Goal: Task Accomplishment & Management: Manage account settings

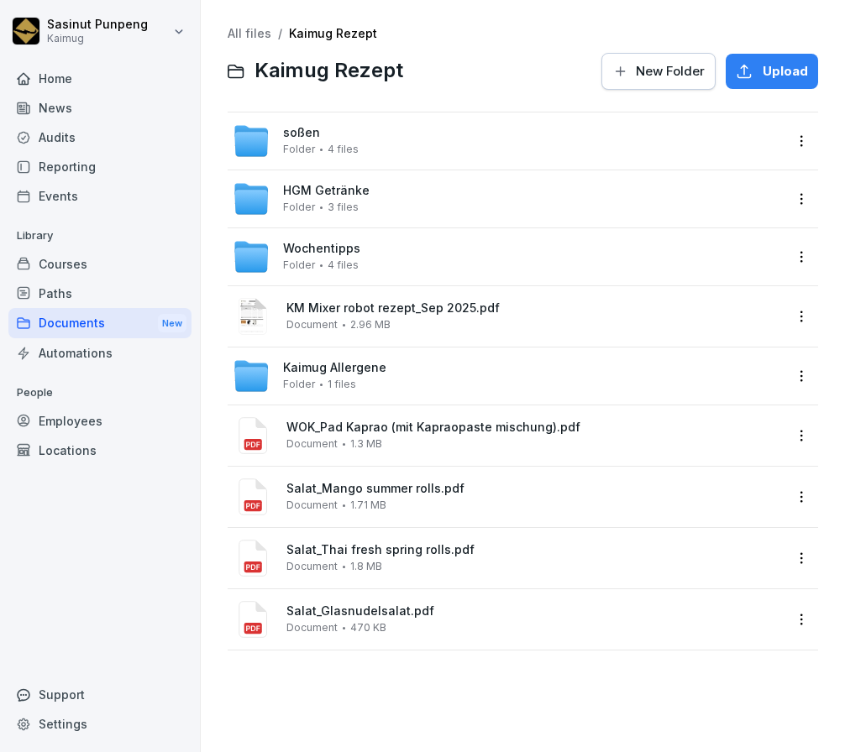
click at [786, 263] on html "Sasinut Punpeng Kaimug Home News Audits Reporting Events Library Courses Paths …" at bounding box center [422, 376] width 845 height 752
click at [700, 326] on div "Rename" at bounding box center [695, 325] width 52 height 20
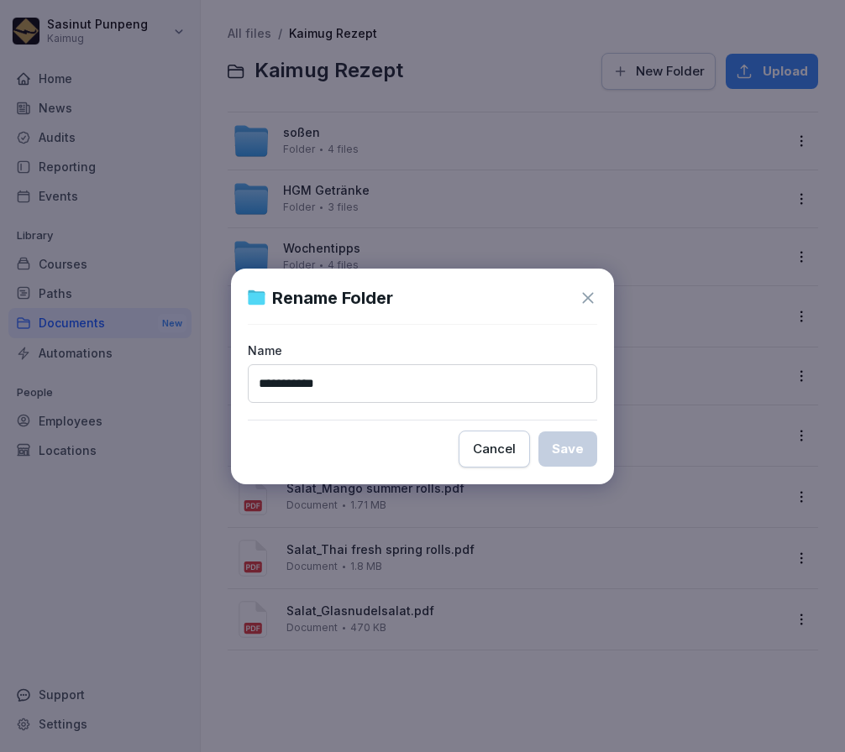
drag, startPoint x: 443, startPoint y: 374, endPoint x: 443, endPoint y: 385, distance: 10.9
click at [443, 376] on input "**********" at bounding box center [422, 383] width 349 height 39
click at [443, 385] on input "**********" at bounding box center [422, 383] width 349 height 39
drag, startPoint x: 354, startPoint y: 380, endPoint x: 455, endPoint y: 384, distance: 100.8
click at [455, 384] on input "**********" at bounding box center [422, 383] width 349 height 39
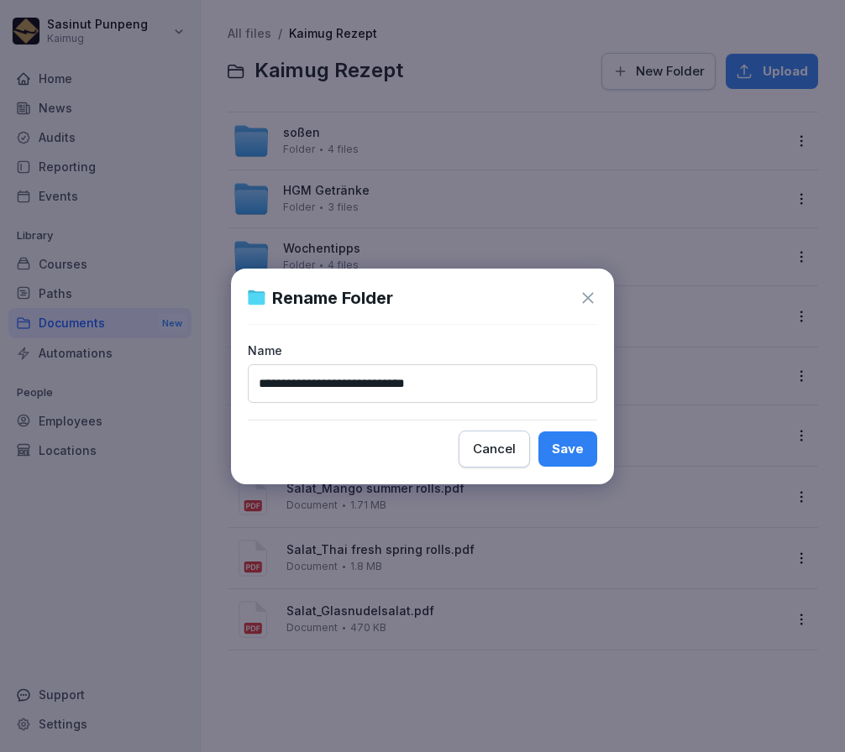
paste input
type input "**********"
click at [564, 447] on div "Save" at bounding box center [568, 449] width 32 height 18
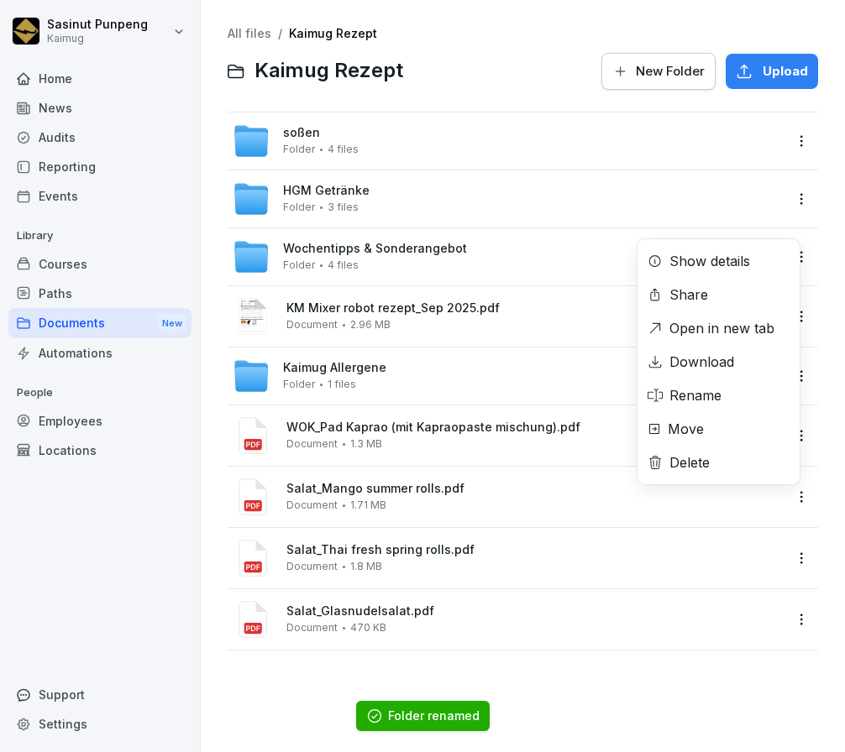
click at [790, 507] on html "Sasinut Punpeng Kaimug Home News Audits Reporting Events Library Courses Paths …" at bounding box center [422, 376] width 845 height 752
click at [747, 439] on div "Move" at bounding box center [718, 429] width 162 height 34
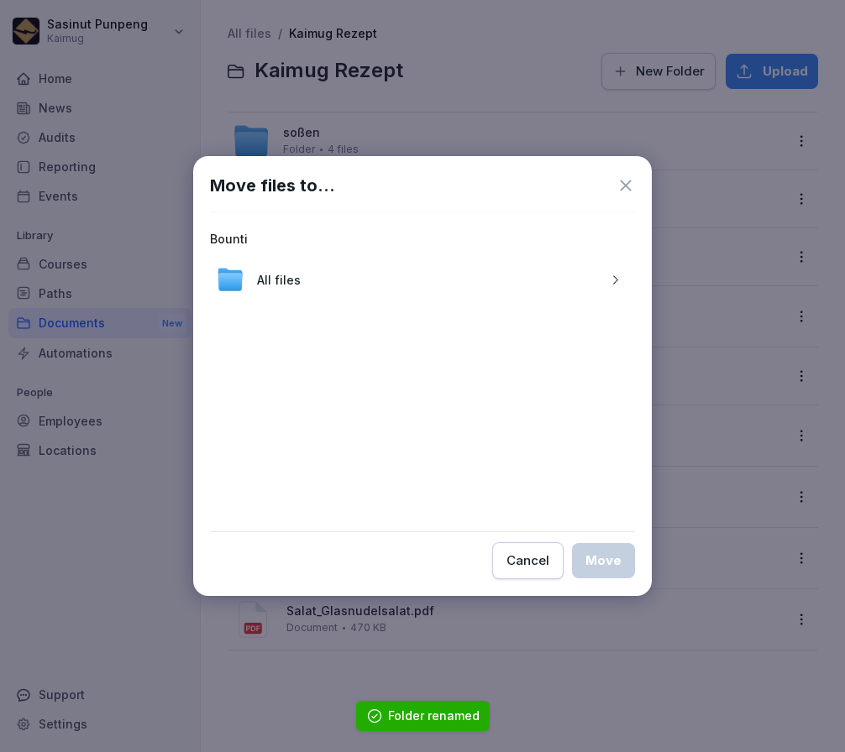
click at [345, 285] on div "All files" at bounding box center [422, 279] width 425 height 40
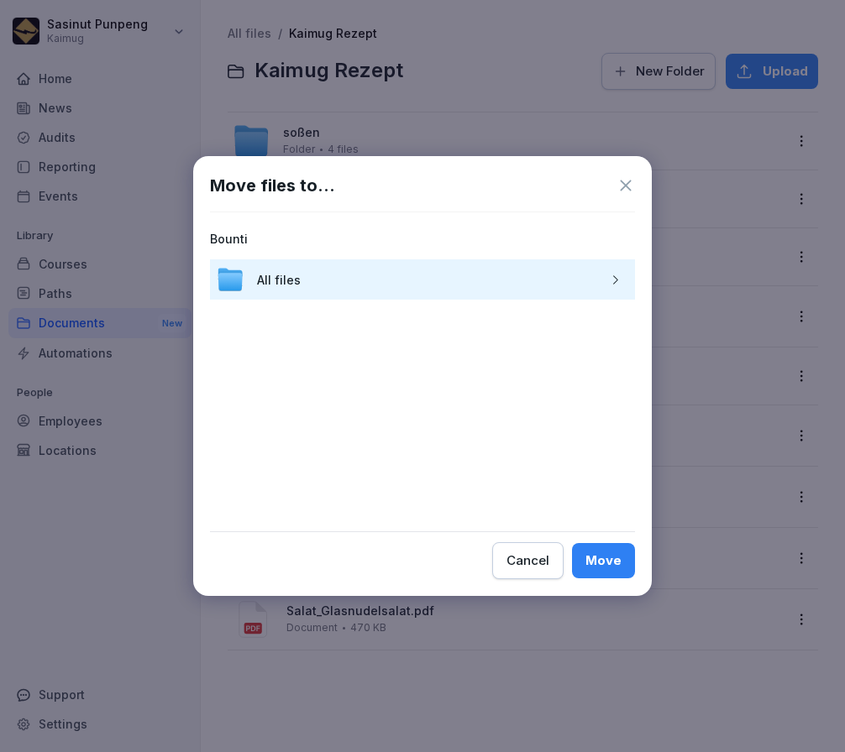
click at [611, 281] on icon "button" at bounding box center [615, 280] width 13 height 13
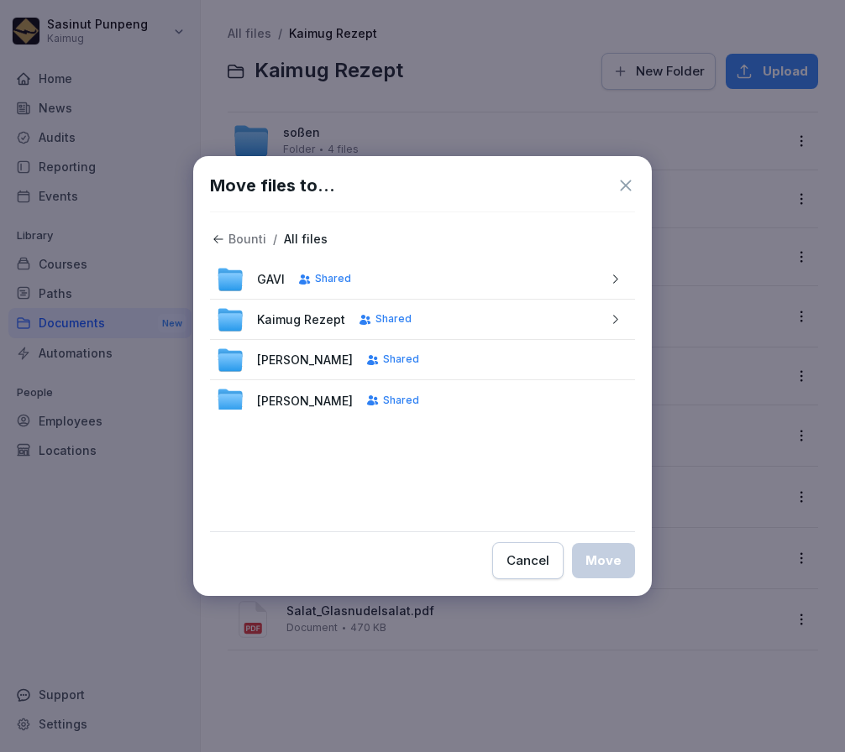
click at [610, 319] on div "button" at bounding box center [614, 319] width 27 height 13
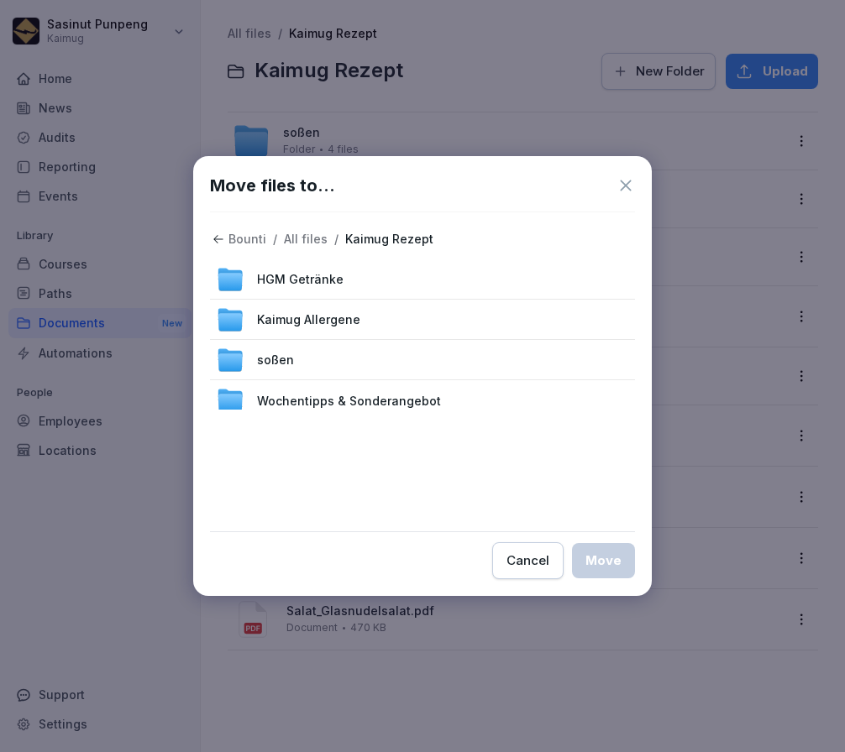
click at [427, 405] on span "Wochentipps & Sonderangebot" at bounding box center [349, 401] width 184 height 18
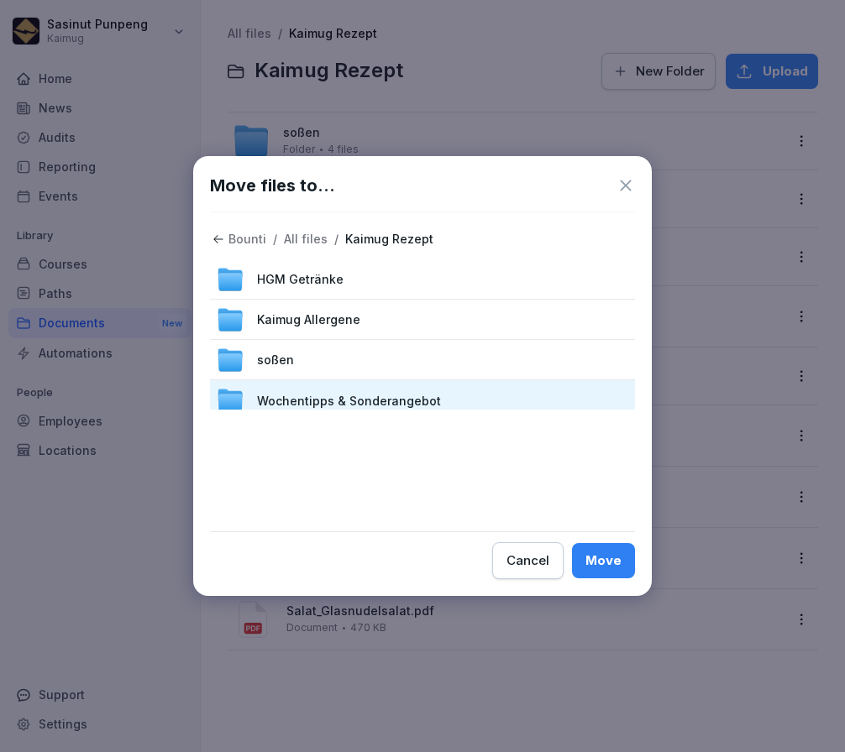
click at [600, 567] on div "Move" at bounding box center [603, 561] width 36 height 18
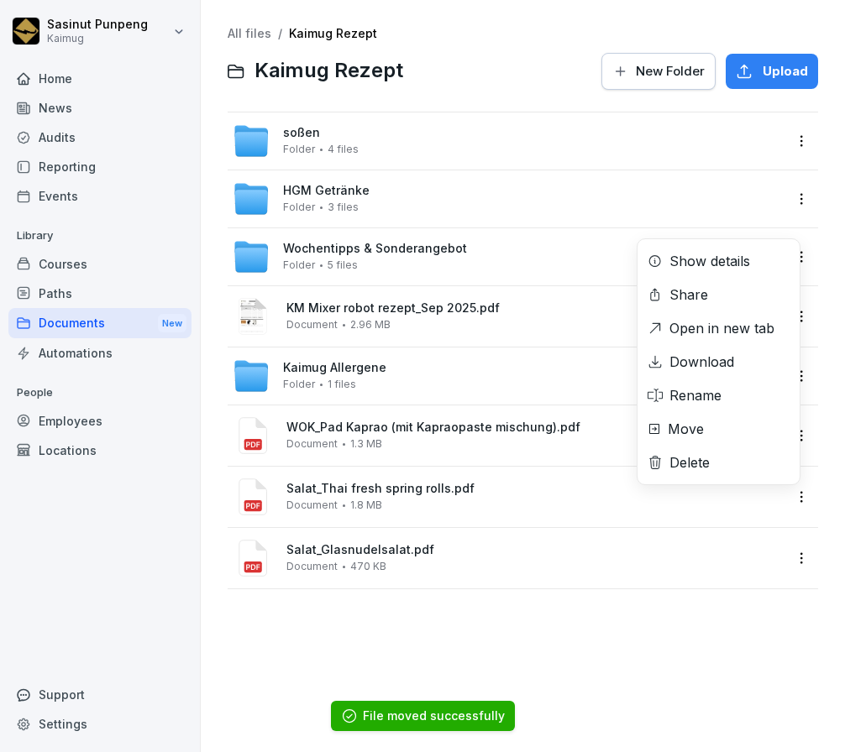
click at [789, 501] on html "Sasinut Punpeng Kaimug Home News Audits Reporting Events Library Courses Paths …" at bounding box center [422, 376] width 845 height 752
click at [746, 429] on div "Move" at bounding box center [718, 429] width 162 height 34
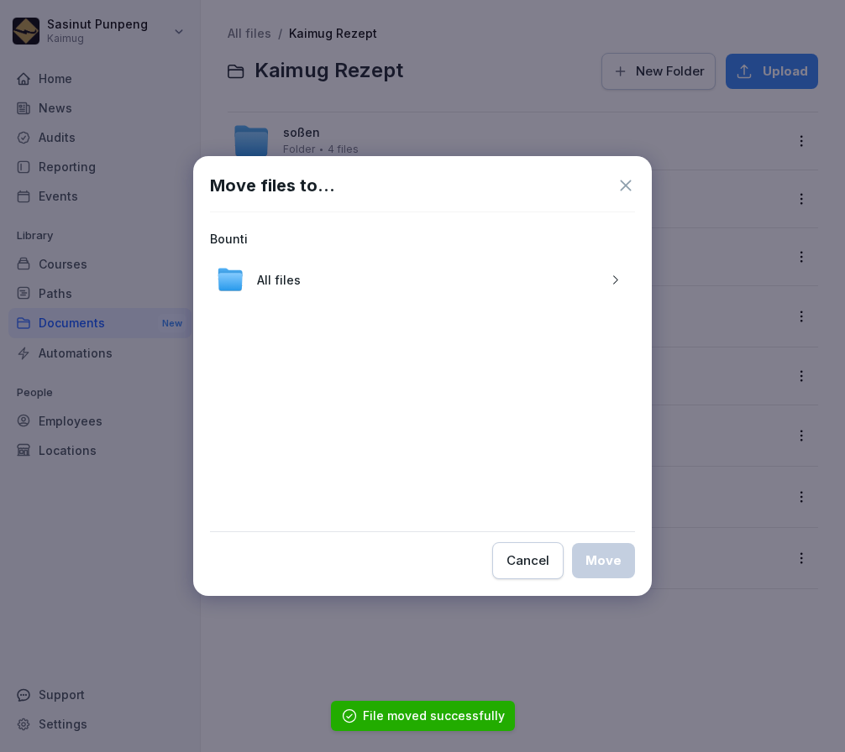
click at [618, 280] on icon "button" at bounding box center [615, 280] width 13 height 13
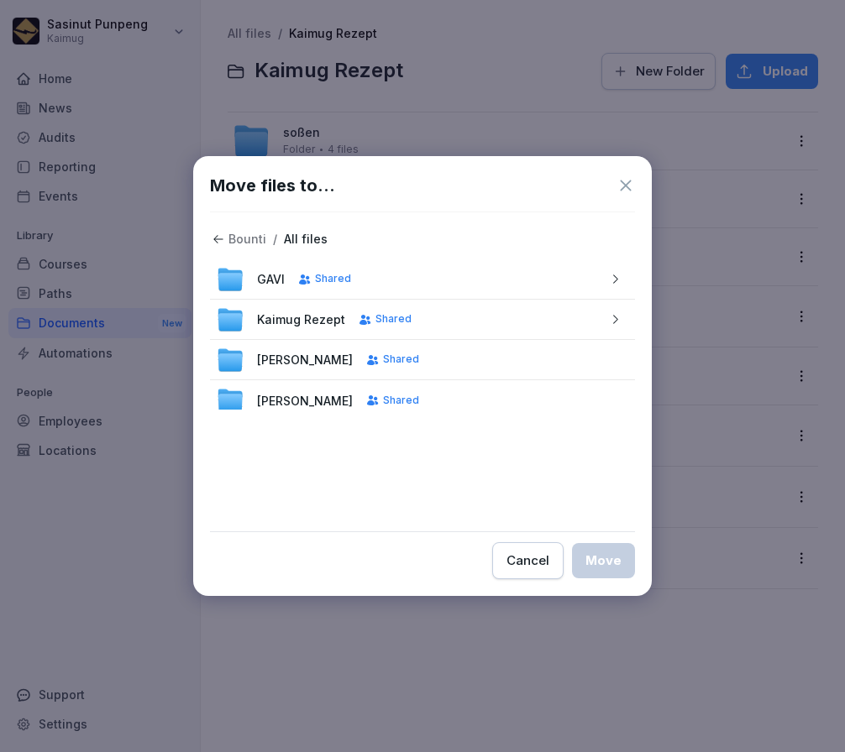
click at [613, 317] on icon "button" at bounding box center [615, 319] width 5 height 8
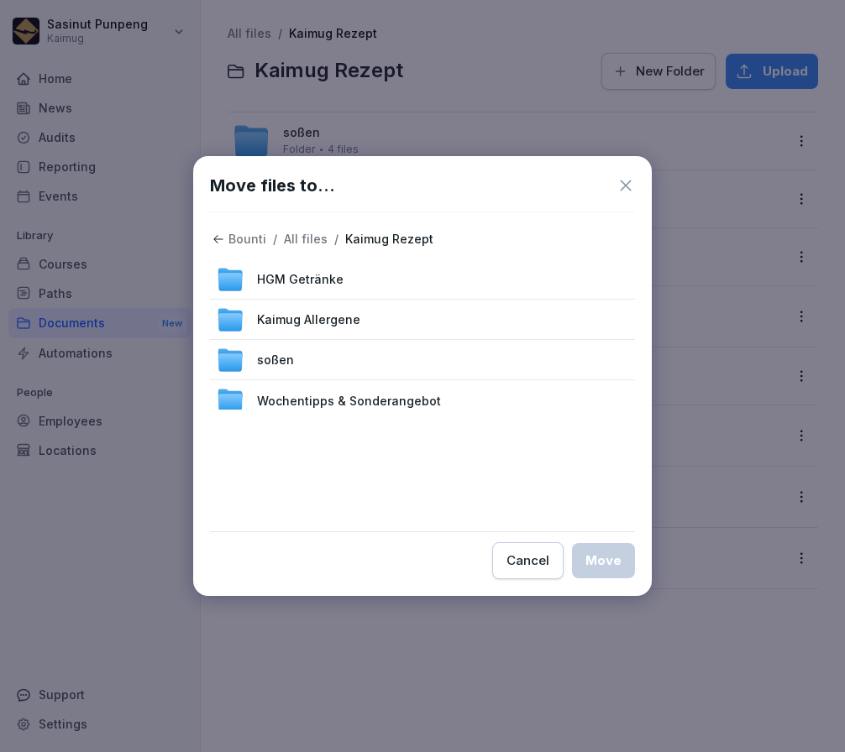
click at [580, 409] on div "Wochentipps & Sonderangebot" at bounding box center [422, 400] width 425 height 40
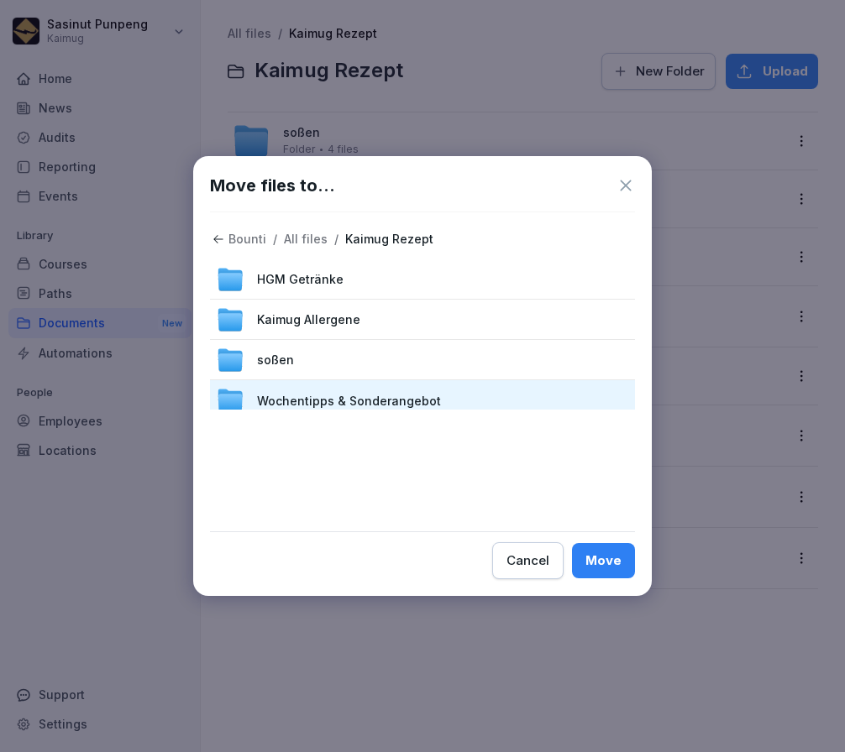
click at [602, 569] on div "Move" at bounding box center [603, 561] width 36 height 18
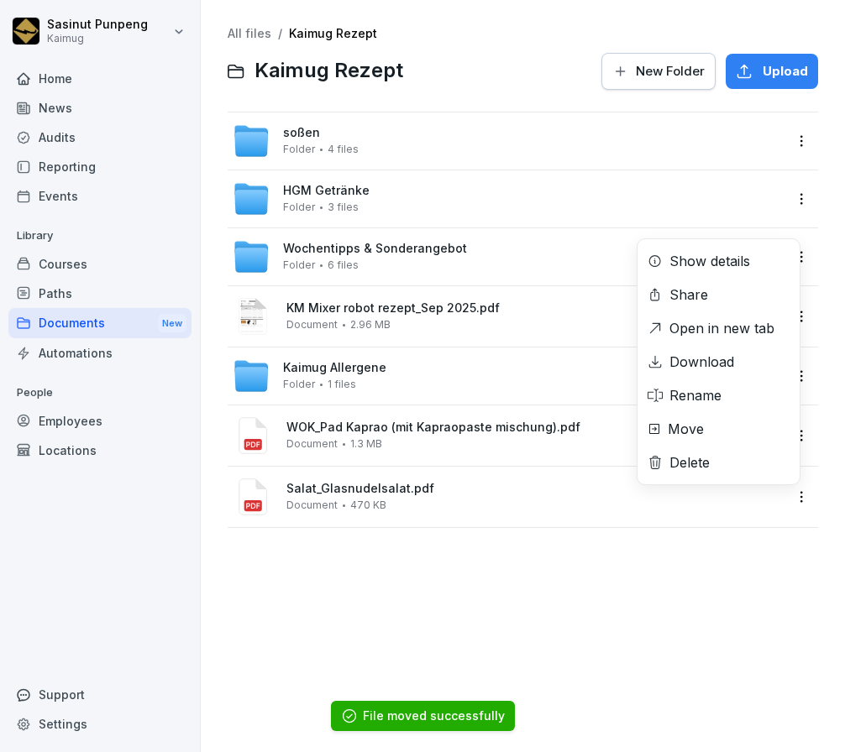
click at [789, 497] on html "Sasinut Punpeng Kaimug Home News Audits Reporting Events Library Courses Paths …" at bounding box center [422, 376] width 845 height 752
click at [748, 427] on div "Move" at bounding box center [718, 429] width 162 height 34
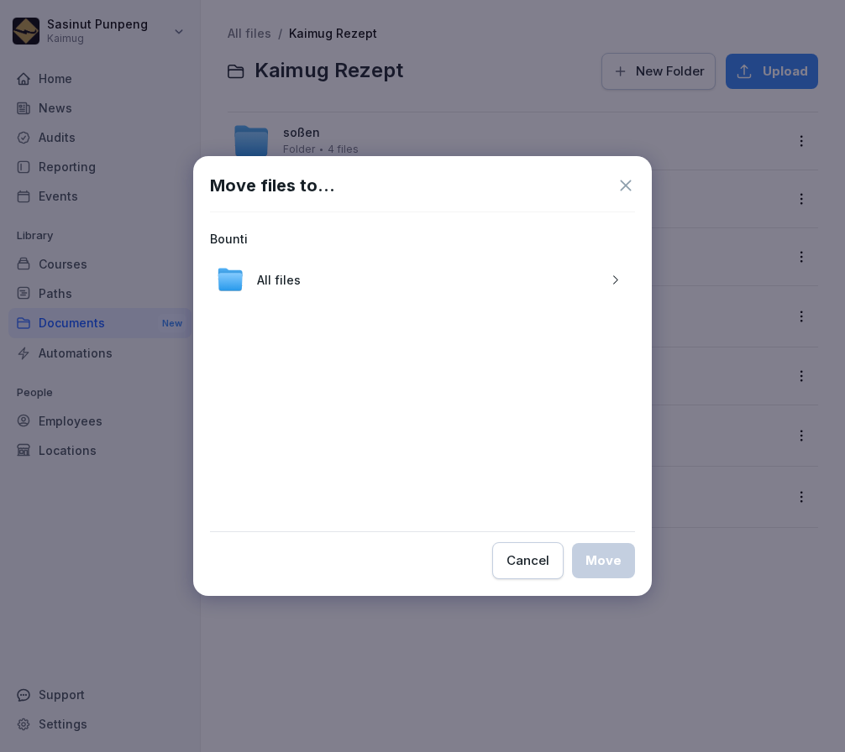
click at [612, 269] on button "button" at bounding box center [614, 279] width 27 height 27
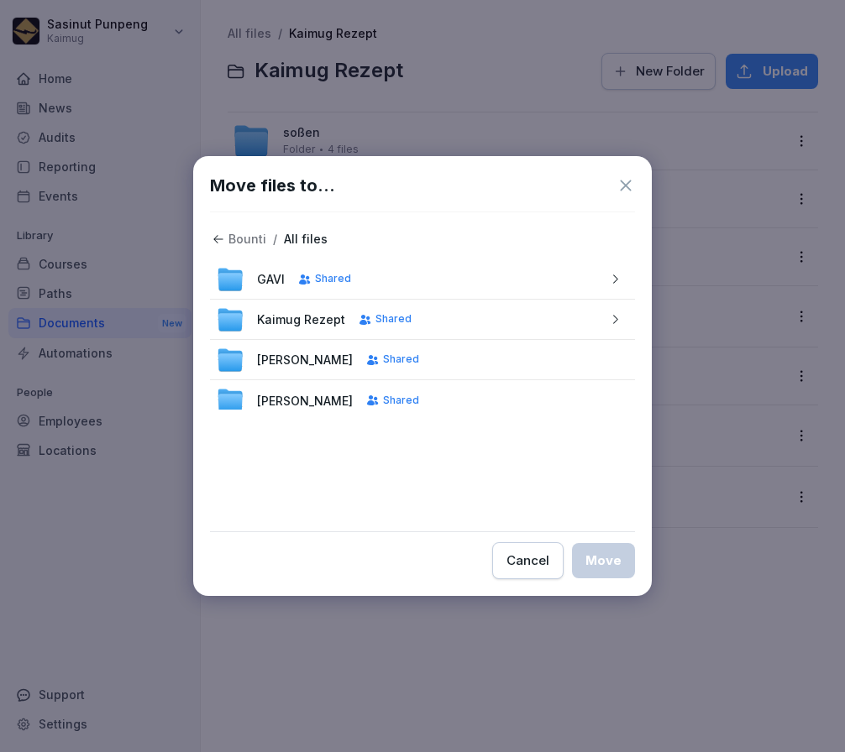
click at [609, 322] on icon "button" at bounding box center [615, 319] width 13 height 13
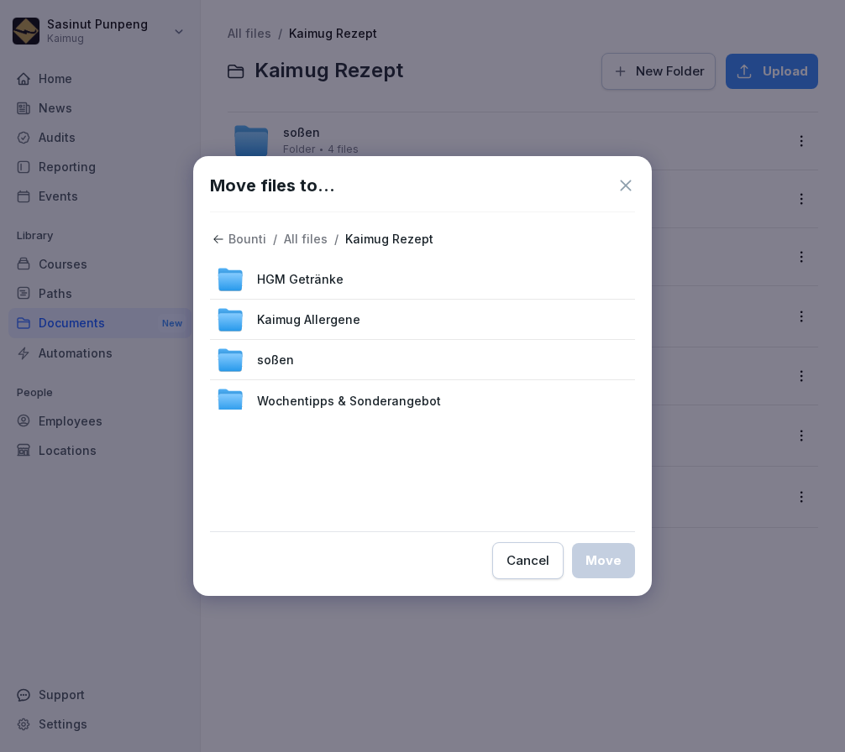
click at [590, 404] on div "Wochentipps & Sonderangebot" at bounding box center [422, 400] width 425 height 40
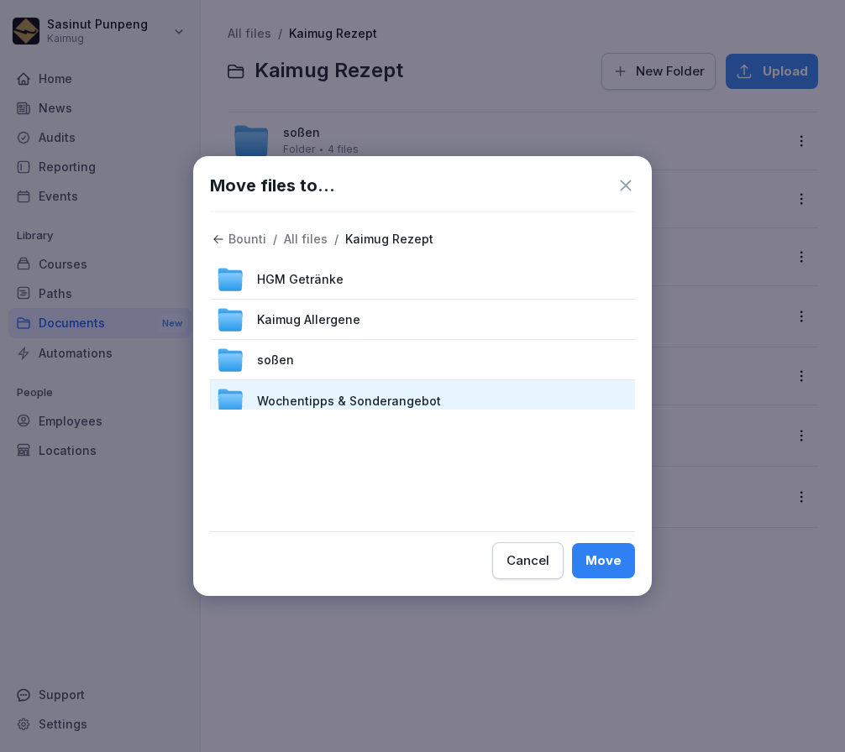
click at [590, 555] on div "Move" at bounding box center [603, 561] width 36 height 18
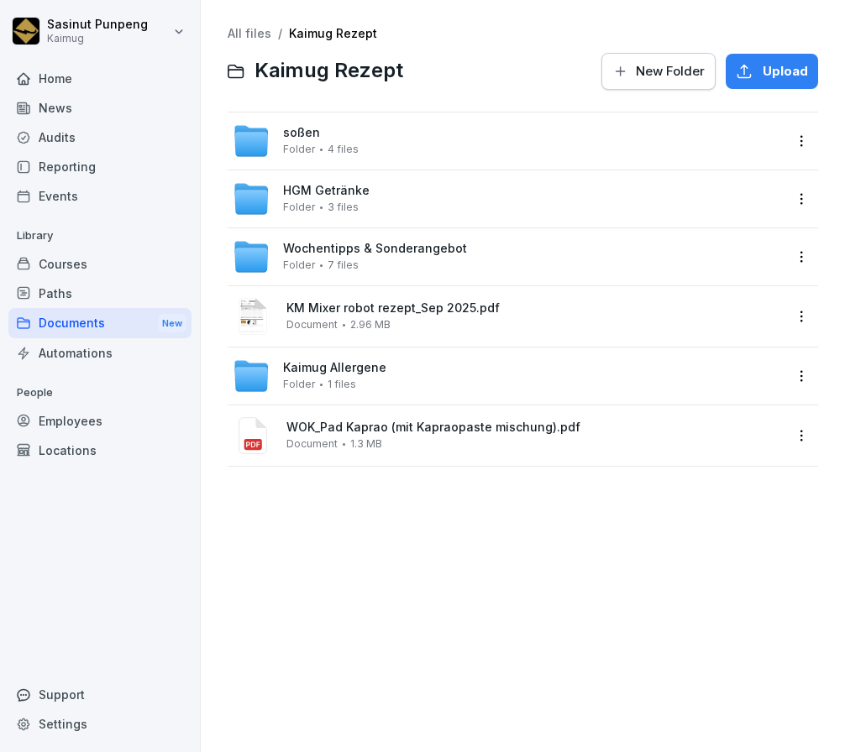
click at [662, 68] on span "New Folder" at bounding box center [670, 71] width 69 height 18
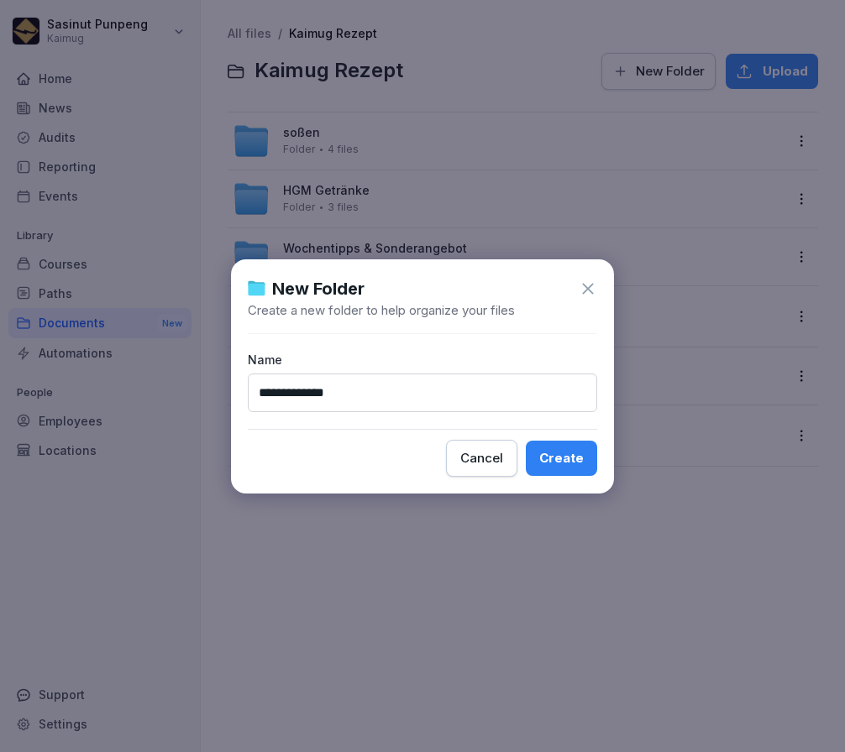
type input "**********"
click at [561, 459] on div "Create" at bounding box center [561, 458] width 45 height 18
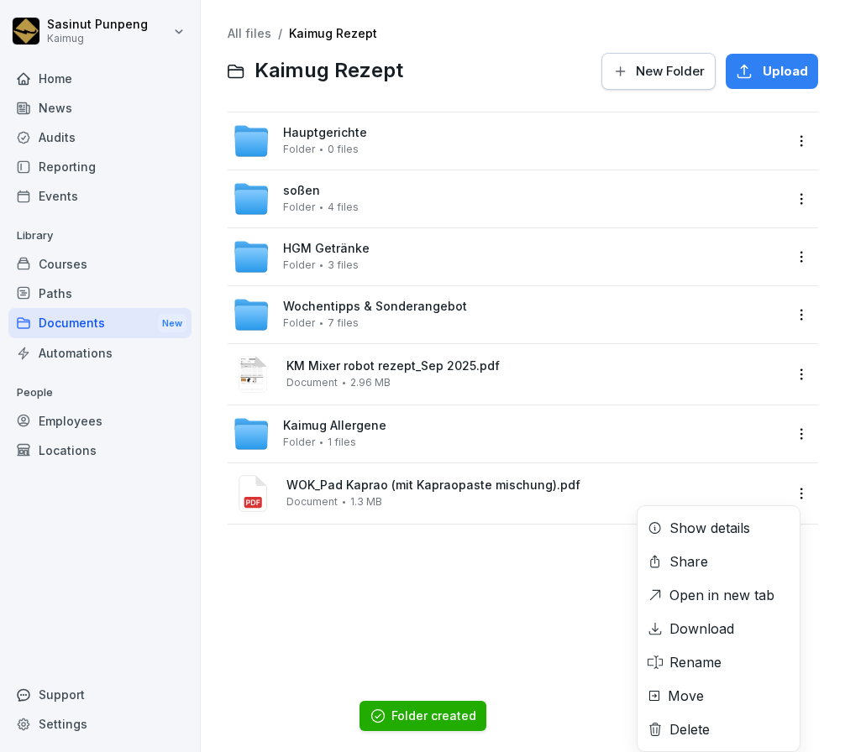
click at [783, 496] on html "Sasinut Punpeng Kaimug Home News Audits Reporting Events Library Courses Paths …" at bounding box center [422, 376] width 845 height 752
click at [689, 702] on div "Move" at bounding box center [686, 696] width 36 height 20
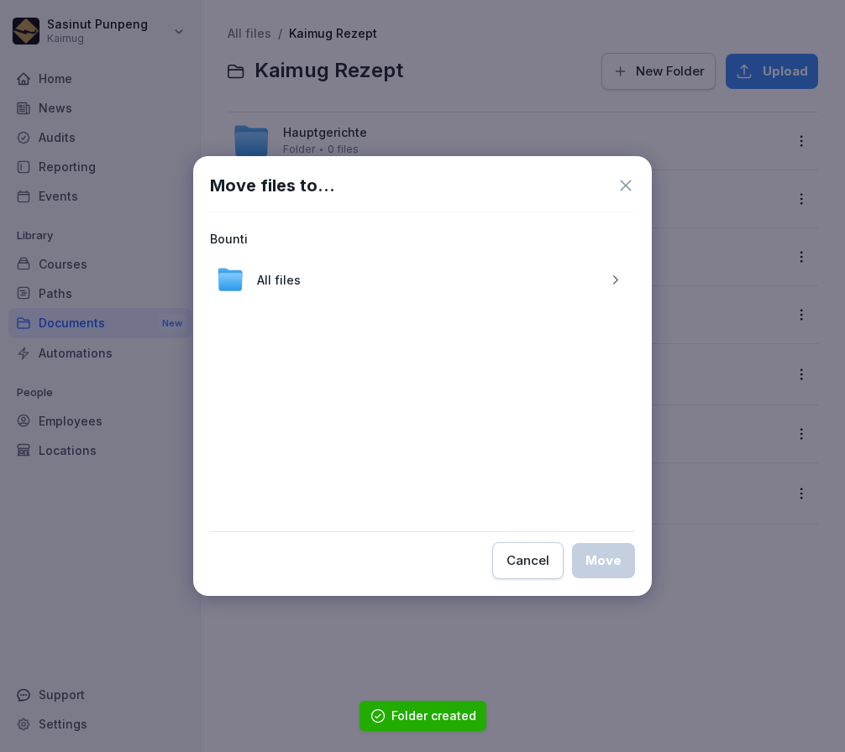
click at [606, 282] on div "button" at bounding box center [614, 280] width 27 height 13
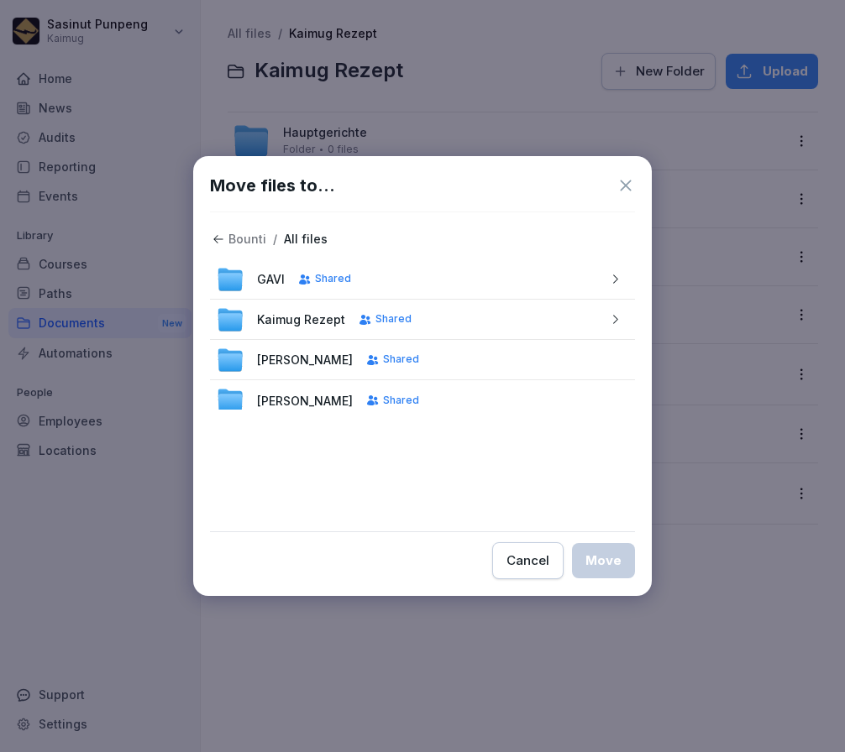
click at [613, 317] on icon "button" at bounding box center [615, 319] width 5 height 8
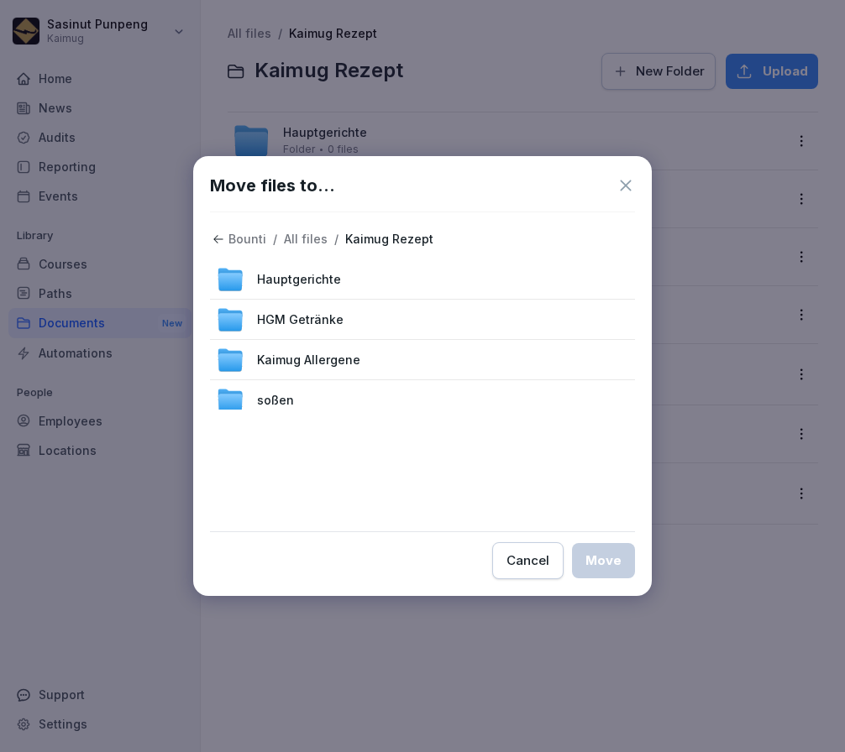
click at [429, 283] on div "Hauptgerichte" at bounding box center [422, 279] width 425 height 40
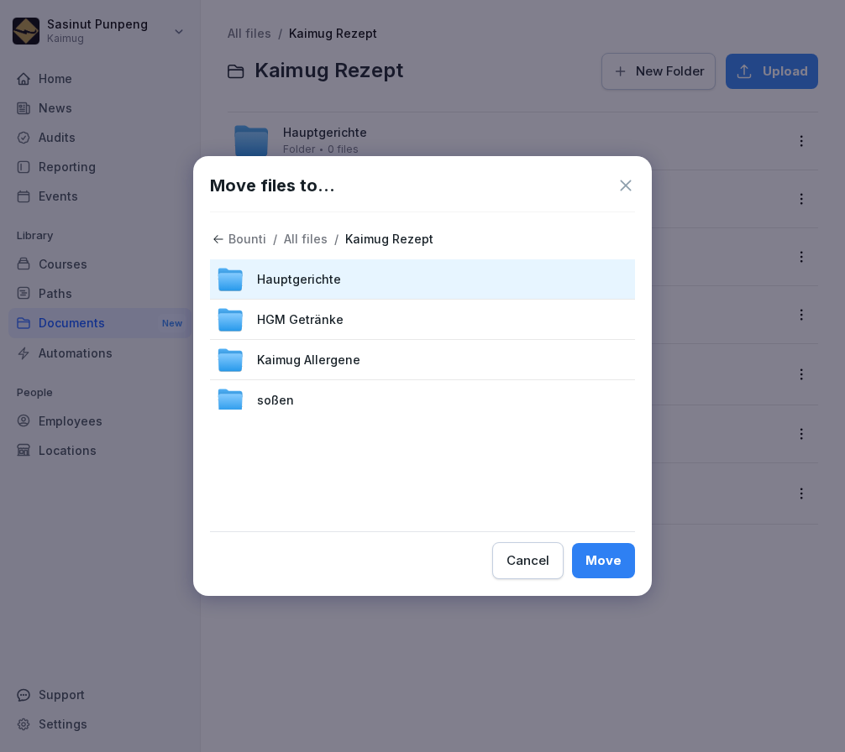
click at [592, 570] on button "Move" at bounding box center [603, 560] width 63 height 35
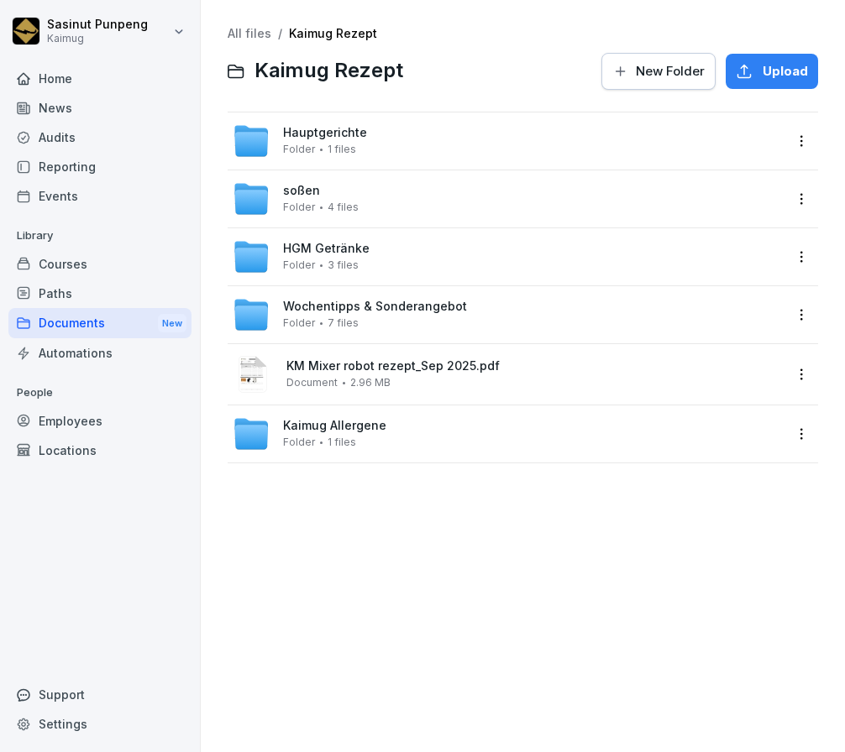
click at [250, 34] on link "All files" at bounding box center [250, 33] width 44 height 14
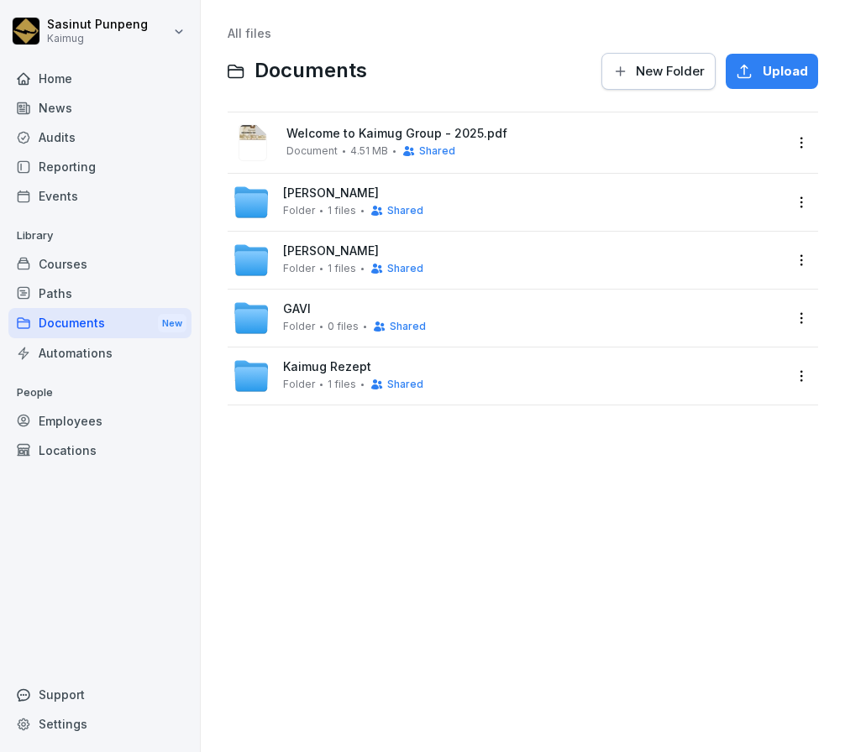
click at [694, 377] on div "Kaimug Rezept Folder 1 files Shared" at bounding box center [508, 376] width 550 height 37
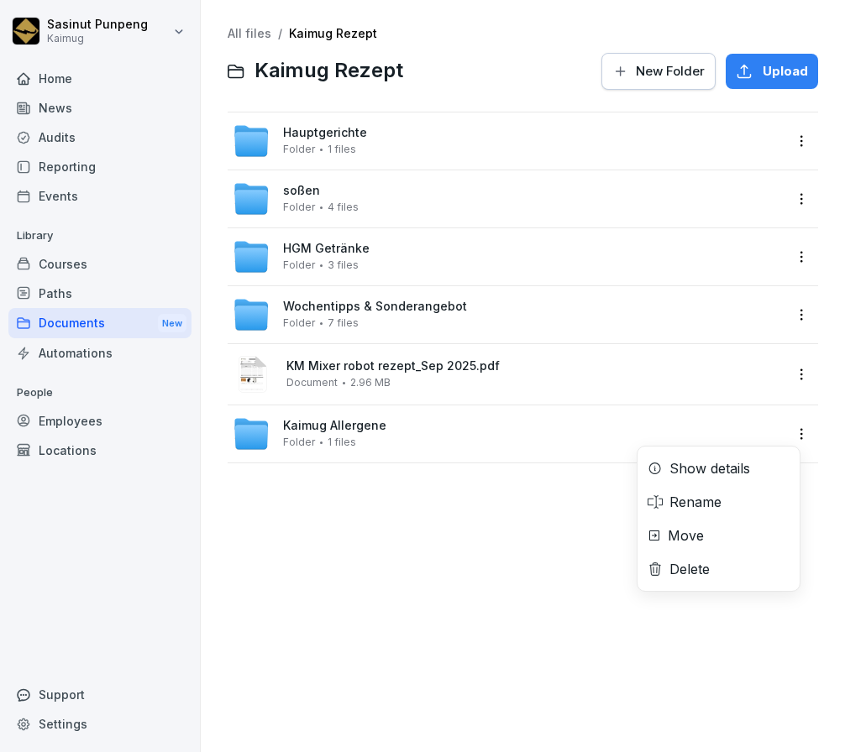
click at [784, 442] on html "Sasinut Punpeng Kaimug Home News Audits Reporting Events Library Courses Paths …" at bounding box center [422, 376] width 845 height 752
click at [705, 510] on div "Rename" at bounding box center [695, 502] width 52 height 20
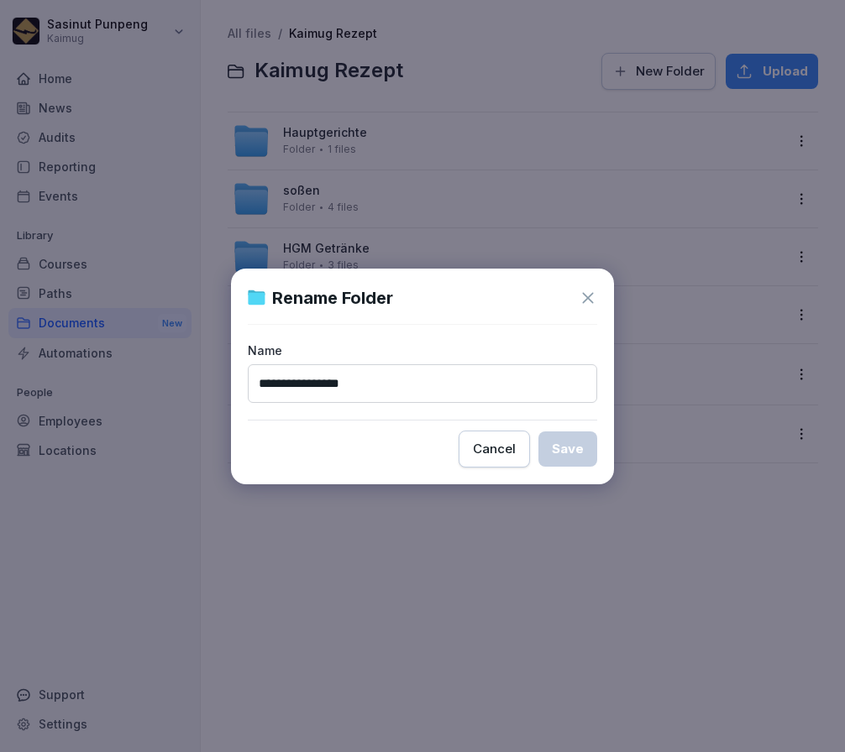
click at [308, 380] on input "**********" at bounding box center [422, 383] width 349 height 39
drag, startPoint x: 307, startPoint y: 377, endPoint x: 183, endPoint y: 374, distance: 123.5
click at [183, 374] on body "**********" at bounding box center [422, 376] width 845 height 752
click at [359, 388] on input "*********" at bounding box center [422, 383] width 349 height 39
drag, startPoint x: 346, startPoint y: 379, endPoint x: 334, endPoint y: 381, distance: 12.0
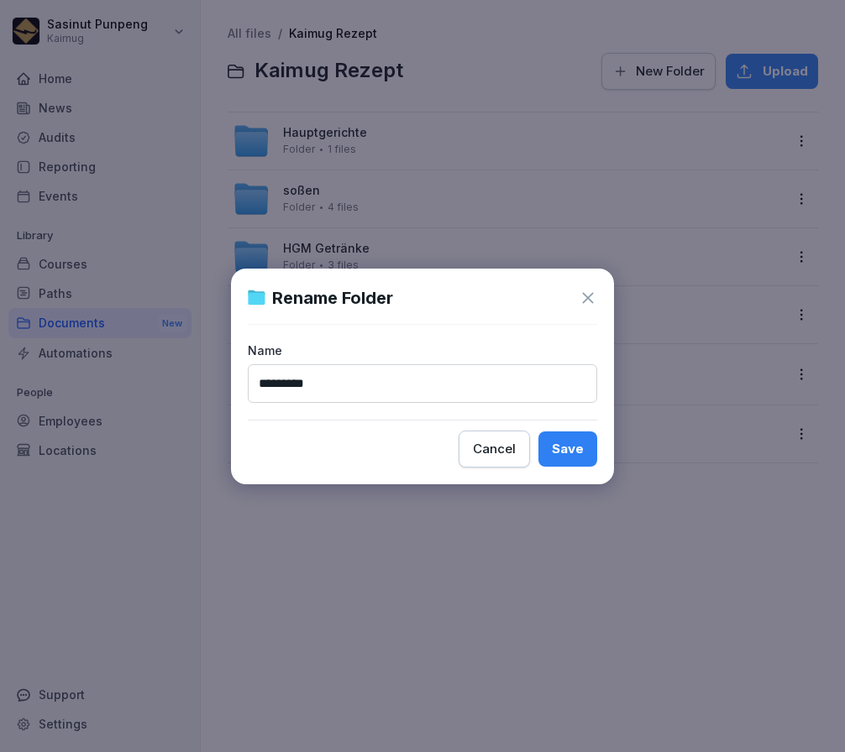
click at [334, 381] on input "*********" at bounding box center [422, 383] width 349 height 39
type input "**********"
click at [566, 469] on div "**********" at bounding box center [422, 377] width 383 height 216
click at [566, 462] on button "Save" at bounding box center [567, 449] width 59 height 35
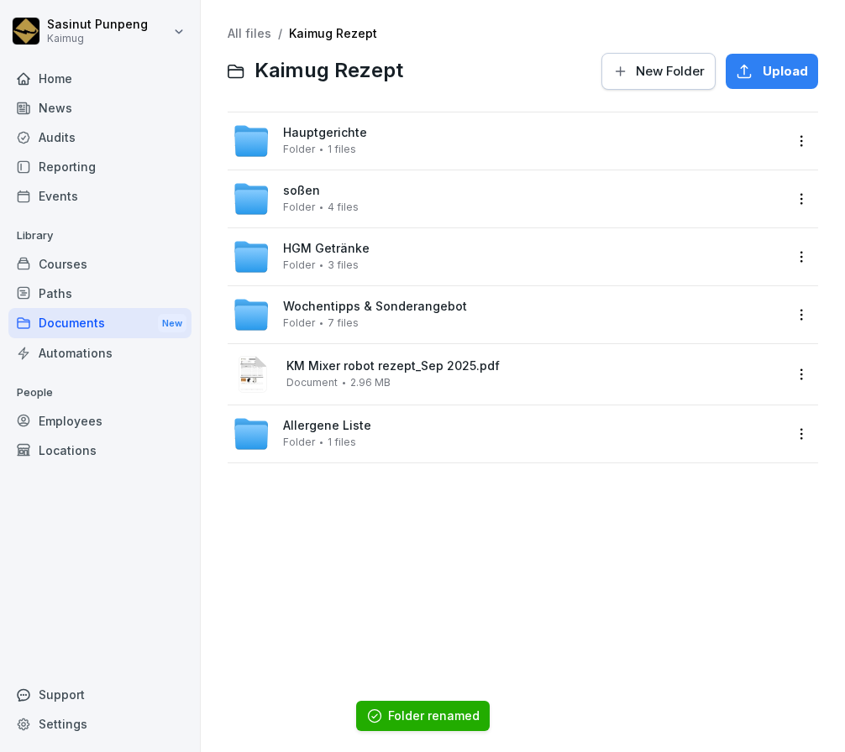
click at [387, 455] on div "Allergene Liste Folder 1 files" at bounding box center [523, 434] width 590 height 57
click at [336, 432] on span "Allergene Liste" at bounding box center [327, 426] width 88 height 14
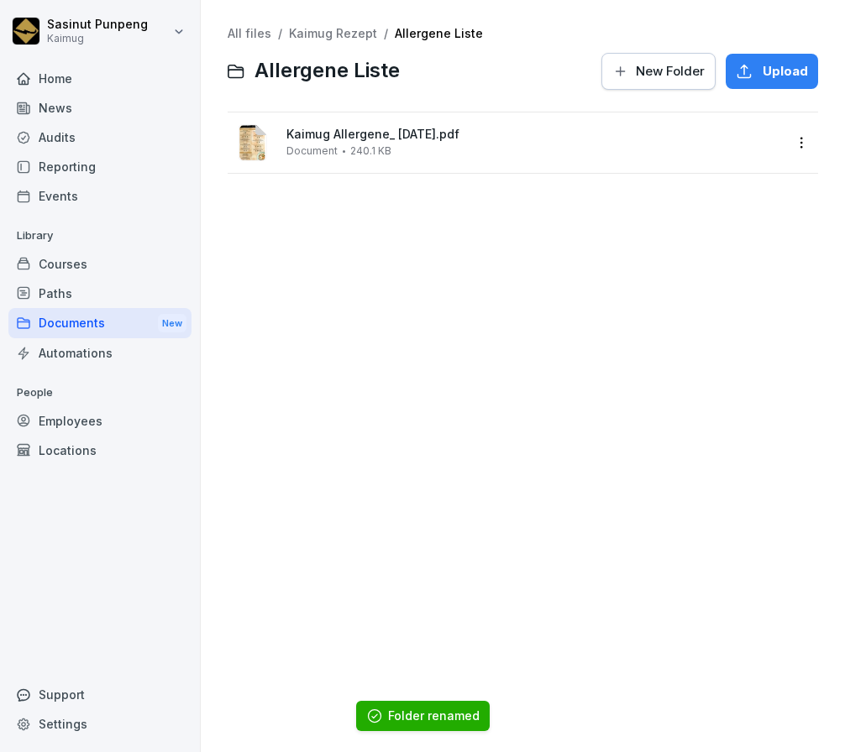
click at [342, 29] on link "Kaimug Rezept" at bounding box center [333, 33] width 88 height 14
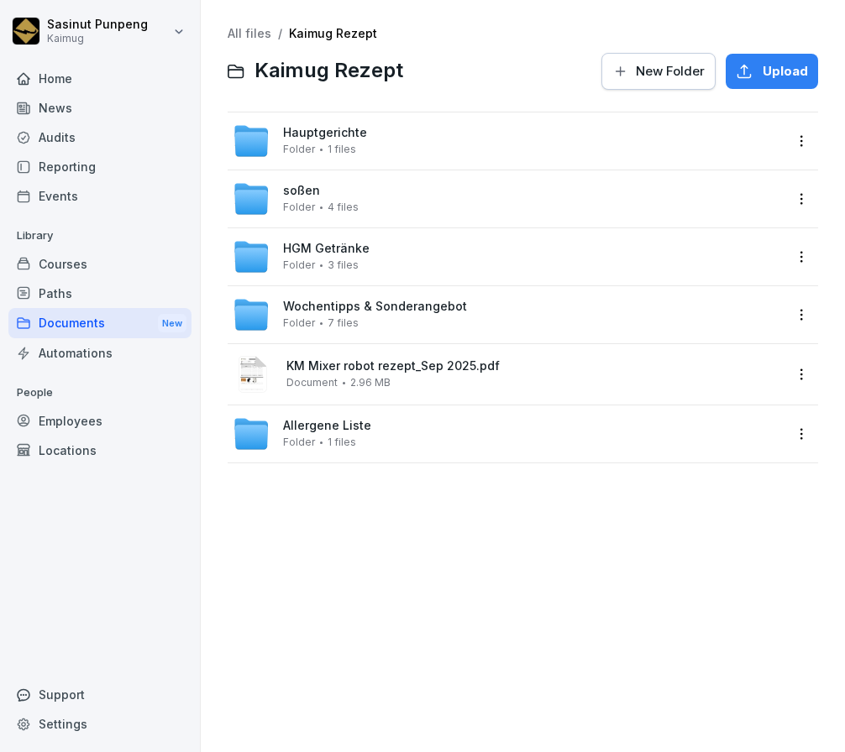
click at [258, 37] on link "All files" at bounding box center [250, 33] width 44 height 14
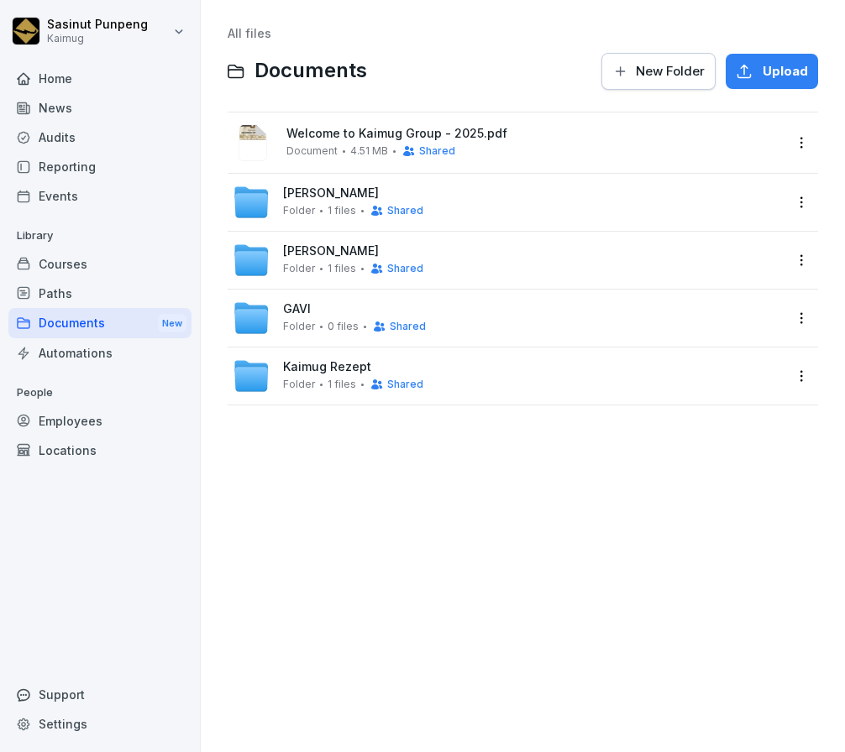
click at [660, 384] on div "Kaimug Rezept Folder 1 files Shared" at bounding box center [508, 376] width 550 height 37
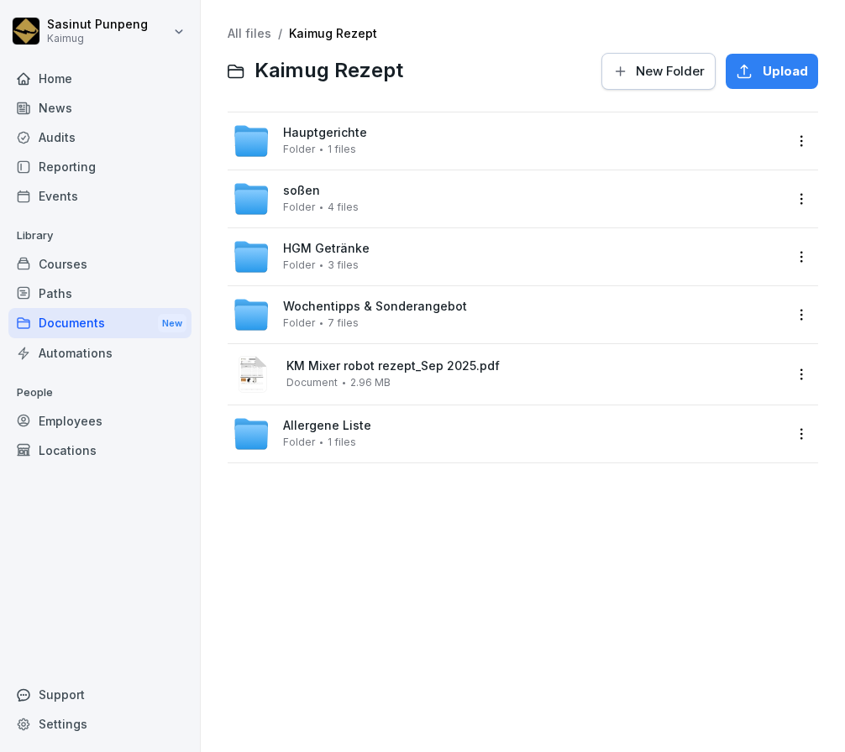
click at [788, 140] on html "Sasinut Punpeng Kaimug Home News Audits Reporting Events Library Courses Paths …" at bounding box center [422, 376] width 845 height 752
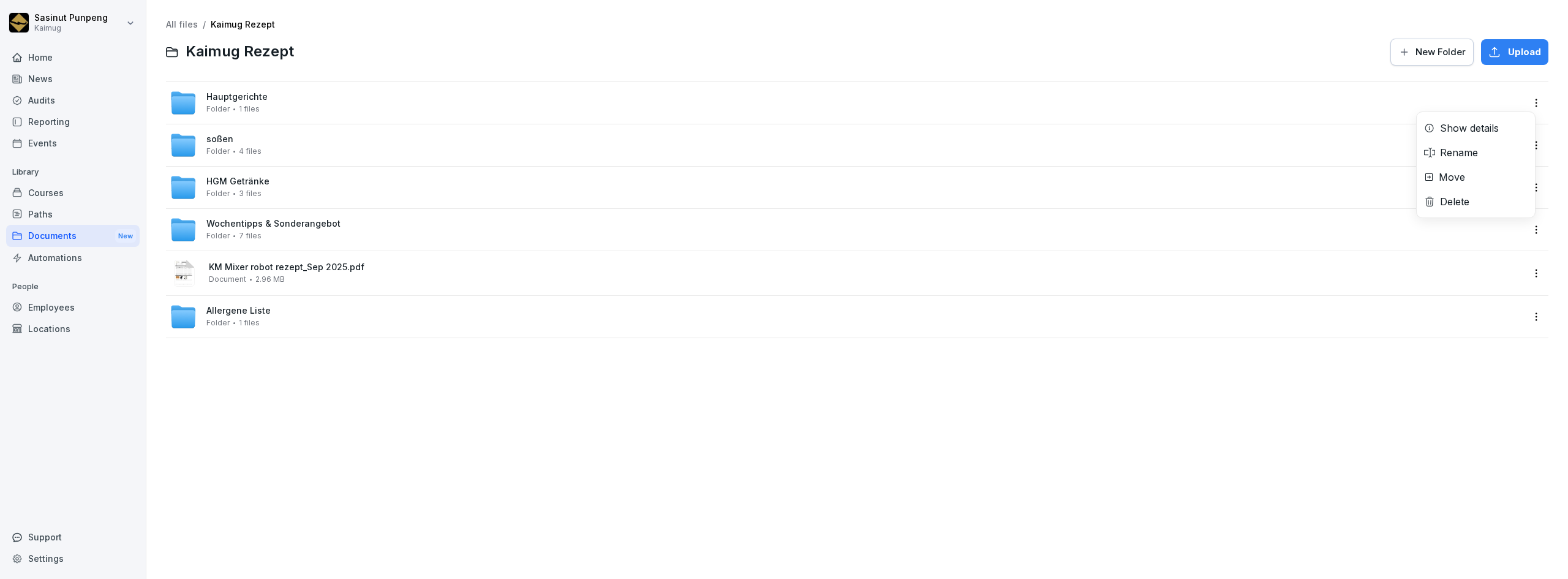
click at [40, 85] on html "Sasinut Punpeng Kaimug Home News Audits Reporting Events Library Courses Paths …" at bounding box center [784, 290] width 1568 height 579
click at [40, 81] on div "News" at bounding box center [72, 78] width 133 height 21
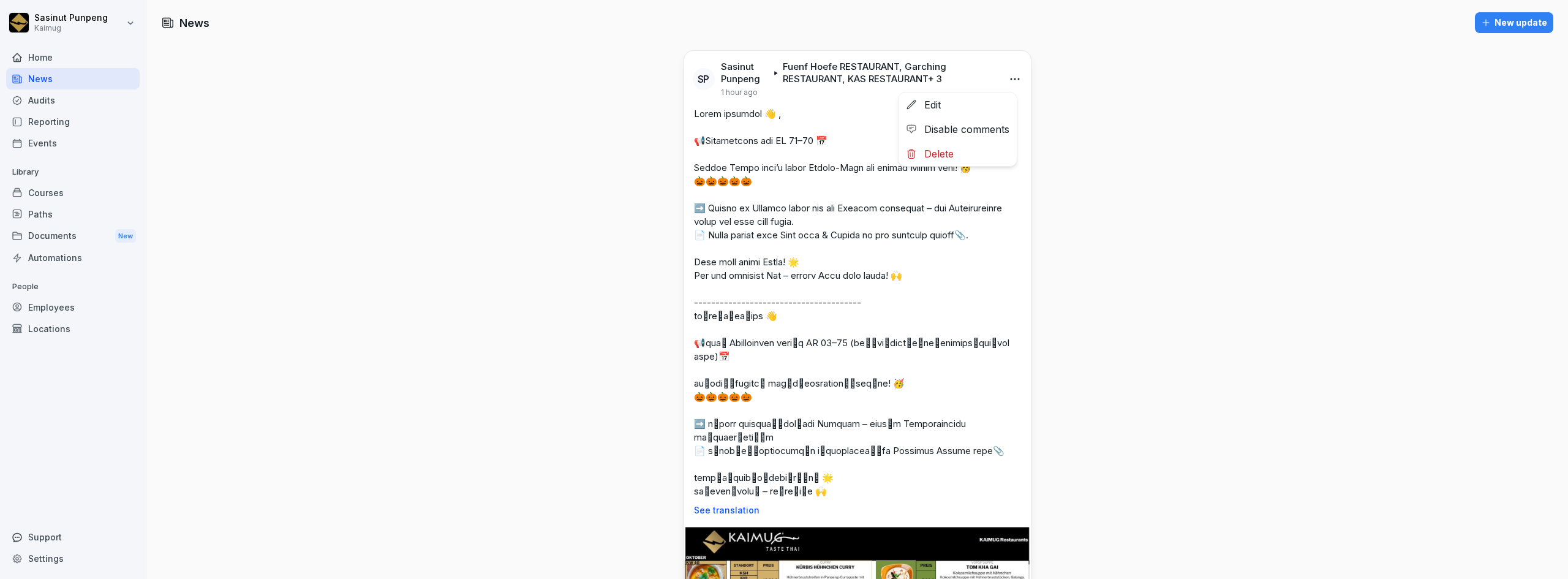
click at [616, 83] on html "Sasinut Punpeng Kaimug Home News Audits Reporting Events Library Courses Paths …" at bounding box center [784, 290] width 1568 height 579
click at [616, 101] on div "Edit" at bounding box center [958, 105] width 118 height 25
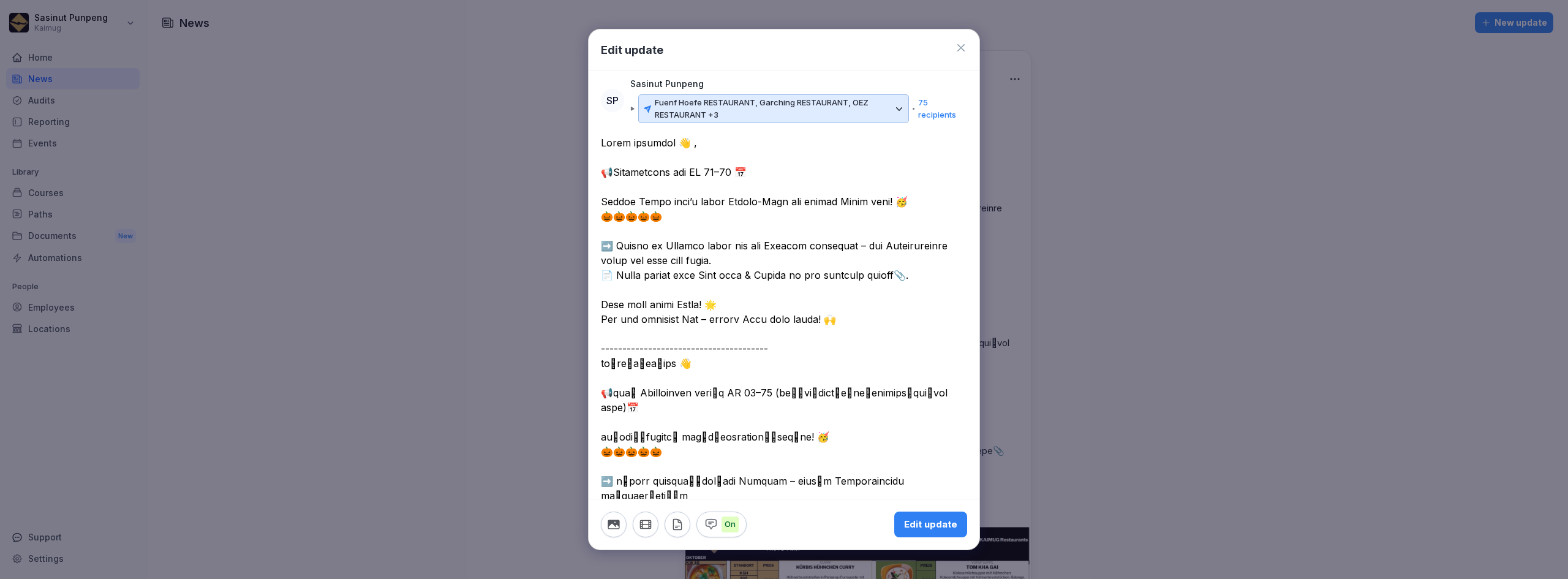
click at [616, 171] on textarea "**********" at bounding box center [780, 363] width 357 height 456
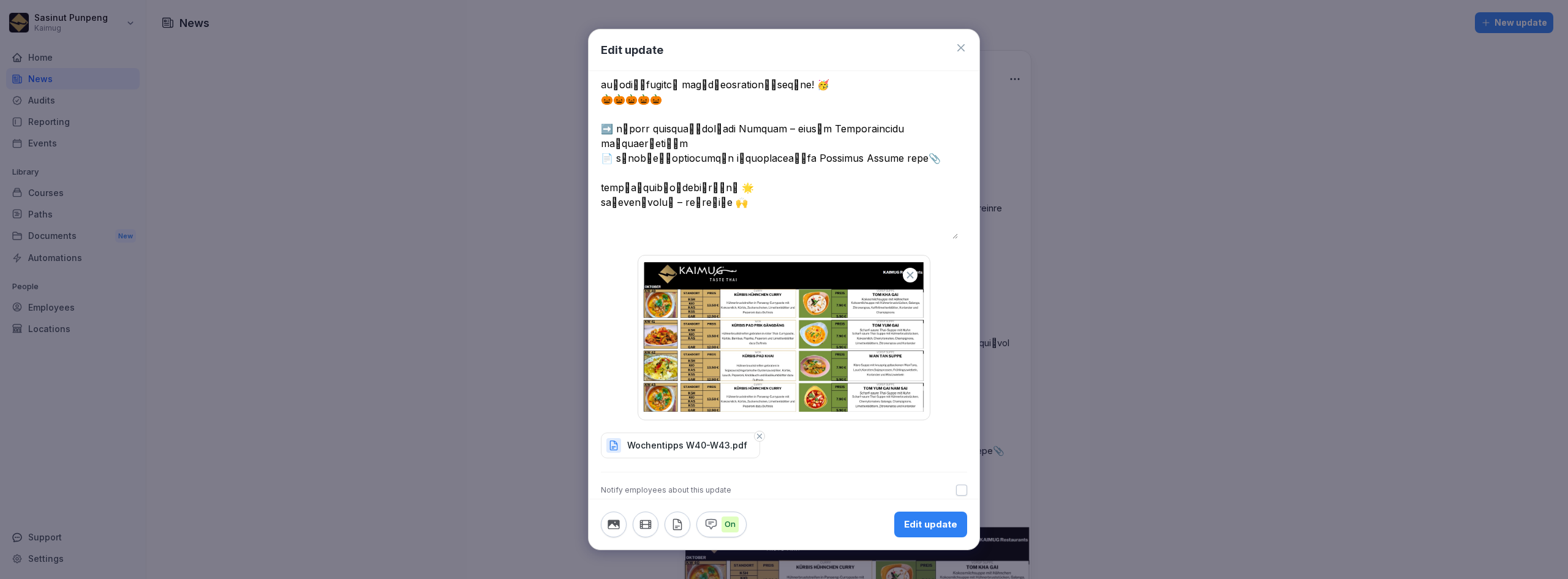
click at [616, 273] on icon "button" at bounding box center [909, 274] width 11 height 11
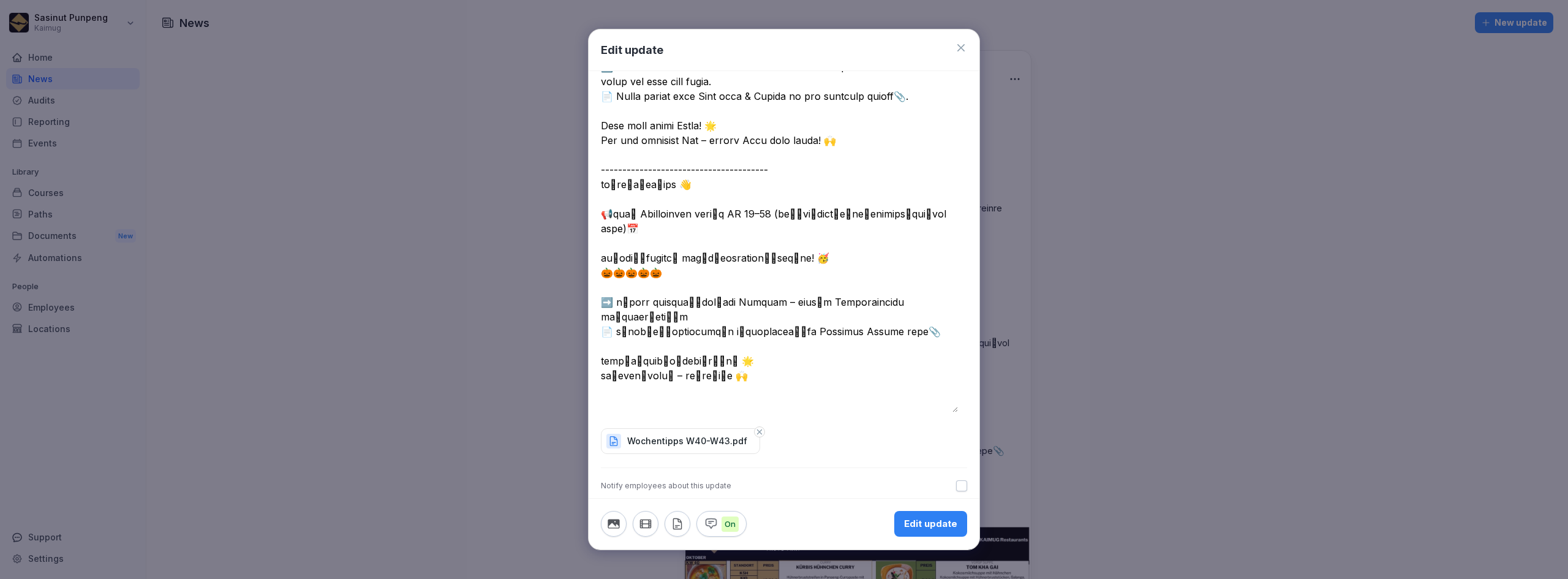
click at [616, 431] on icon "button" at bounding box center [759, 432] width 9 height 9
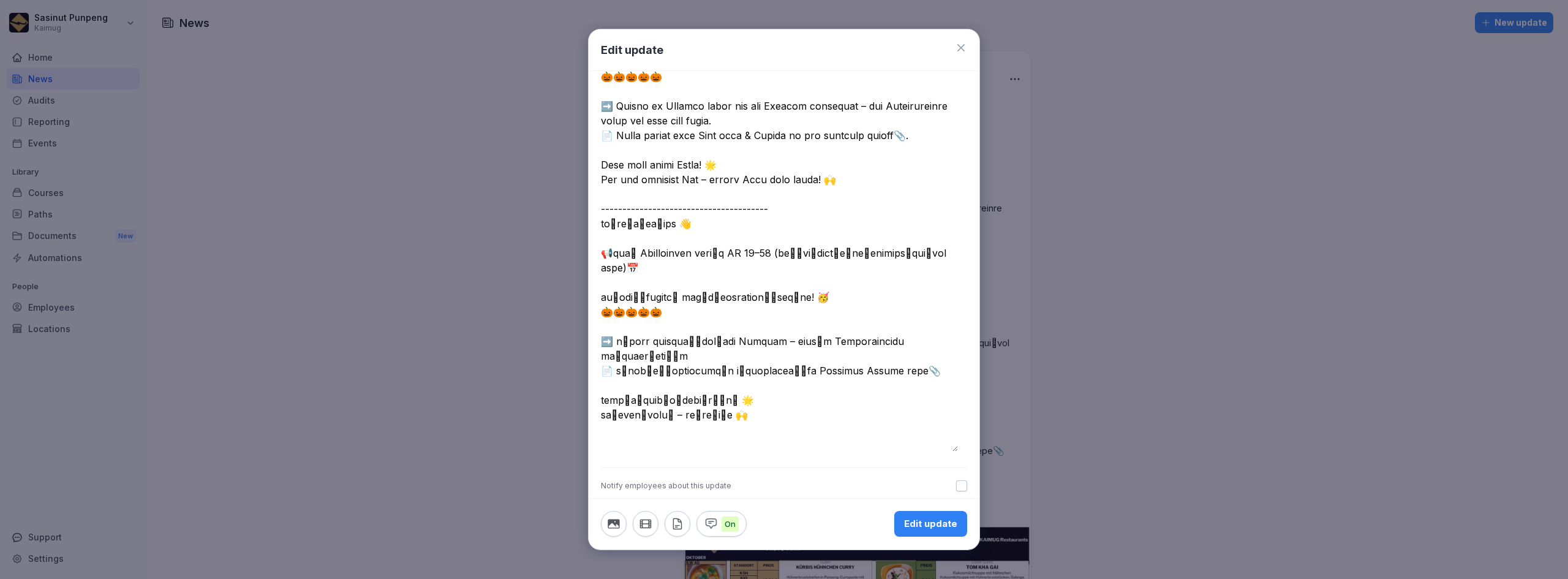
scroll to position [139, 0]
click at [616, 524] on button "button" at bounding box center [677, 524] width 26 height 26
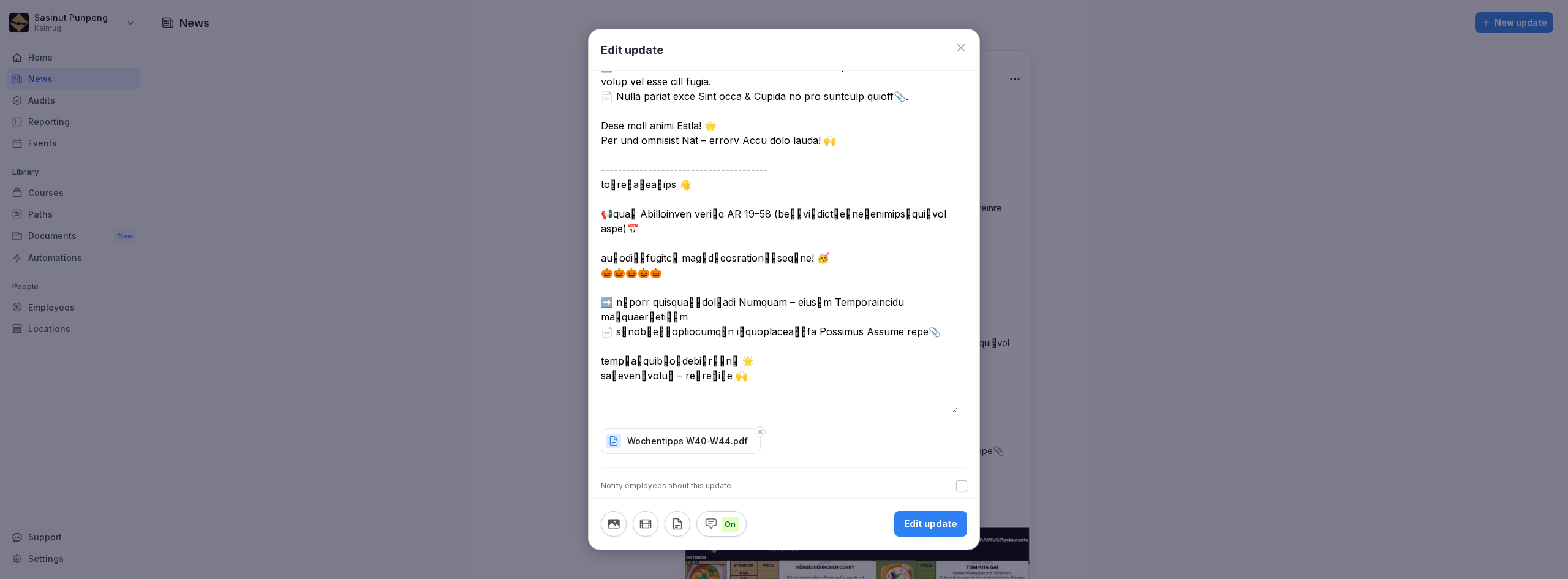
click at [616, 216] on textarea "**********" at bounding box center [780, 184] width 357 height 456
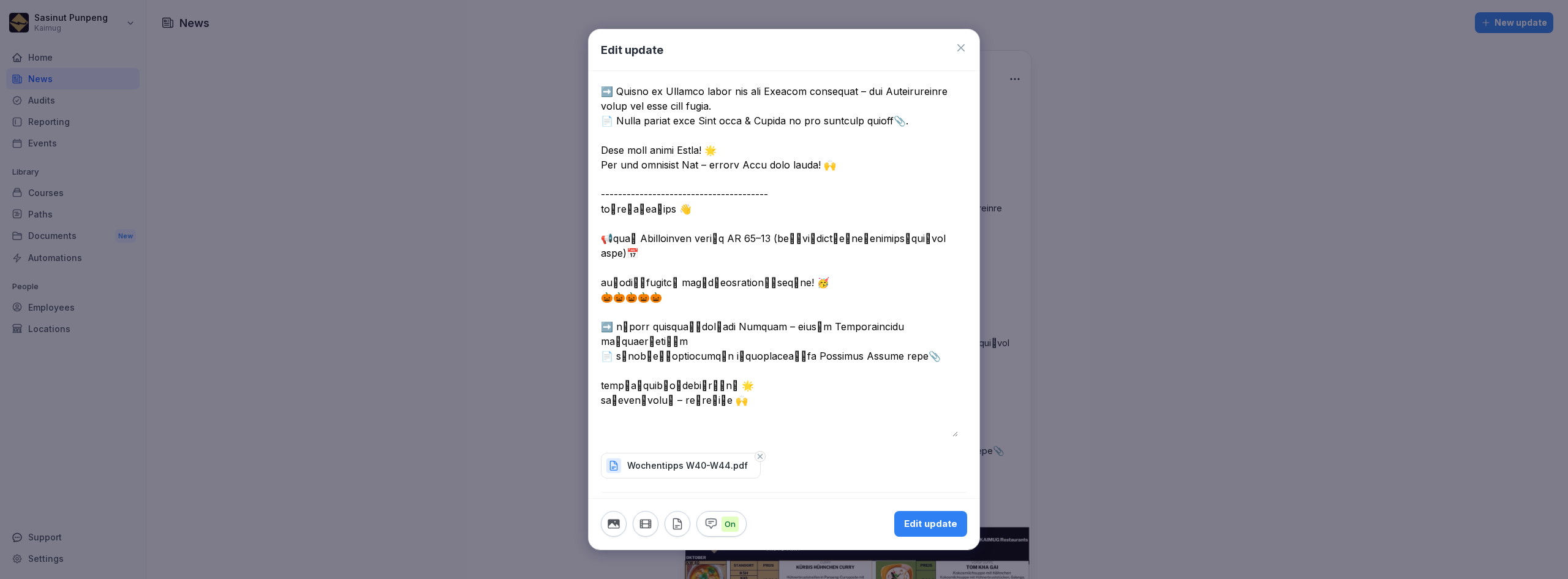
scroll to position [117, 0]
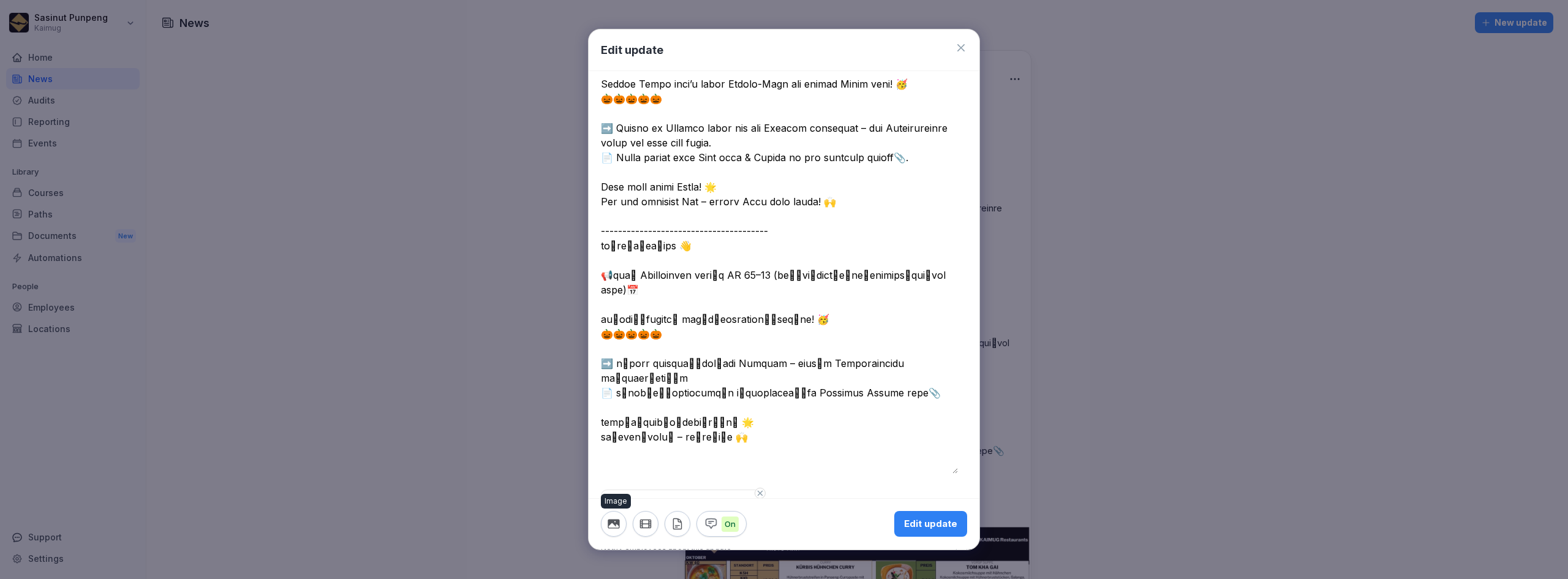
type textarea "**********"
click at [616, 528] on button "button" at bounding box center [613, 524] width 26 height 26
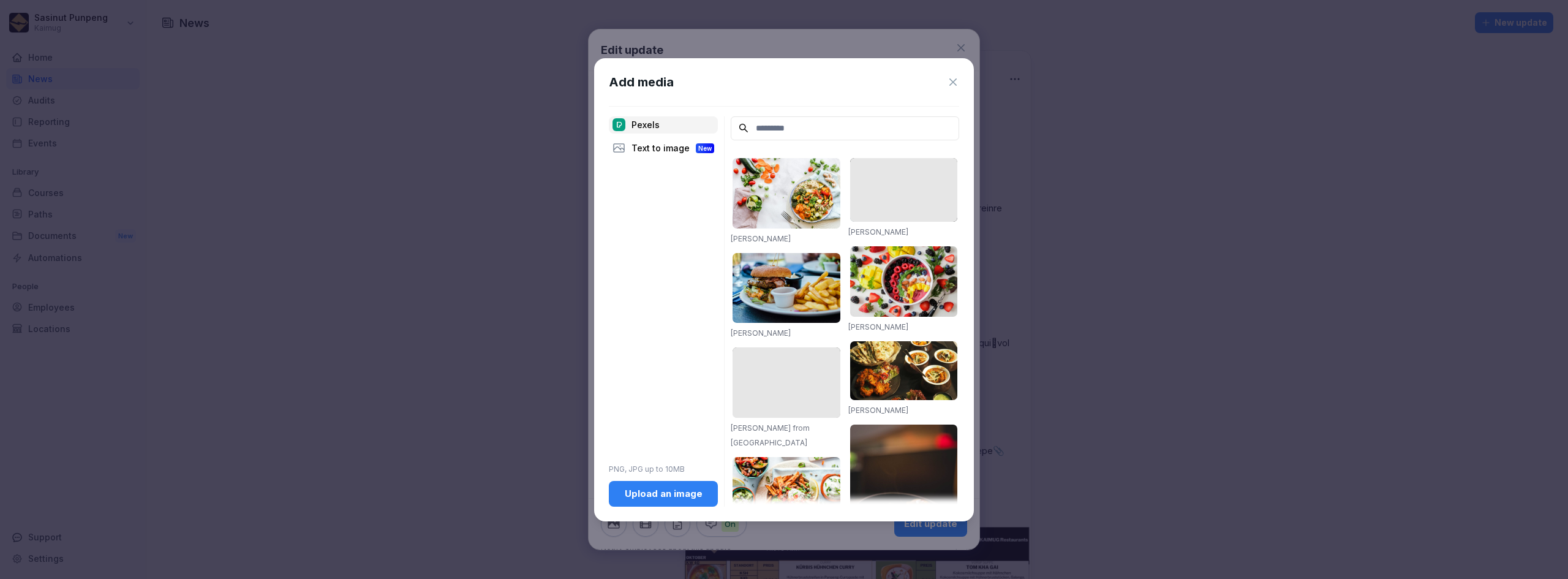
click at [616, 502] on button "Upload an image" at bounding box center [663, 493] width 109 height 26
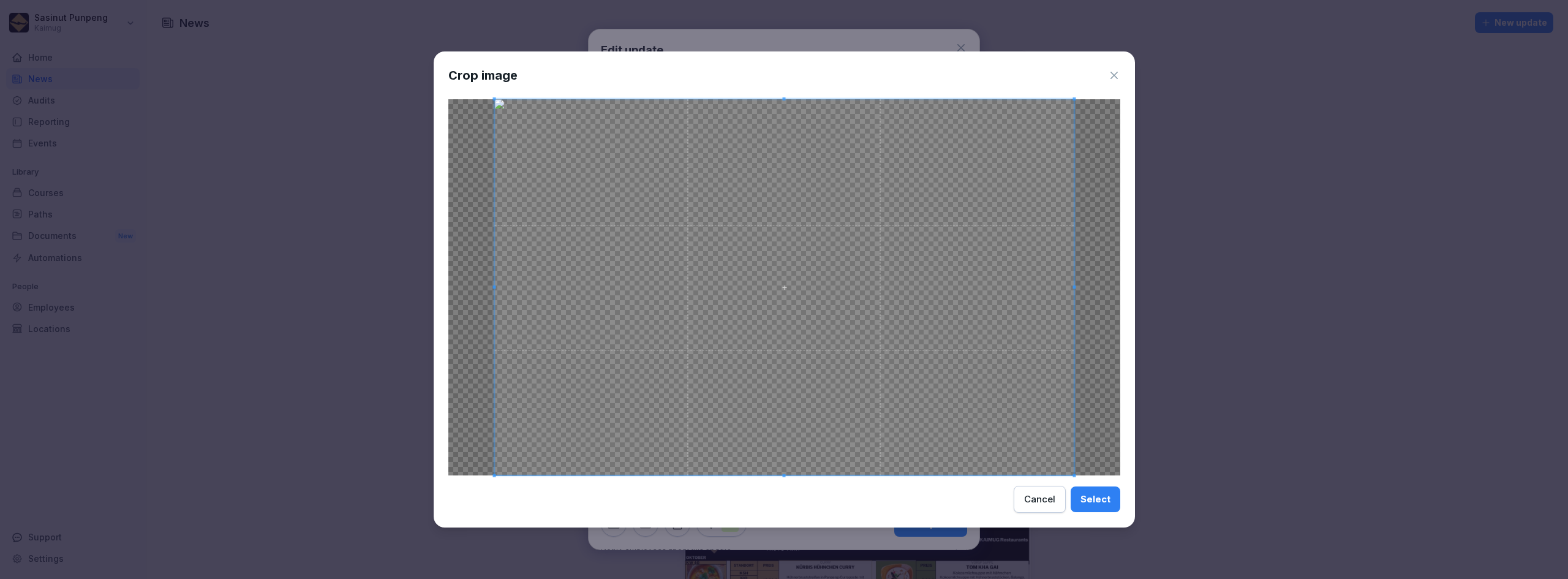
click at [616, 497] on div "Select" at bounding box center [1095, 499] width 30 height 13
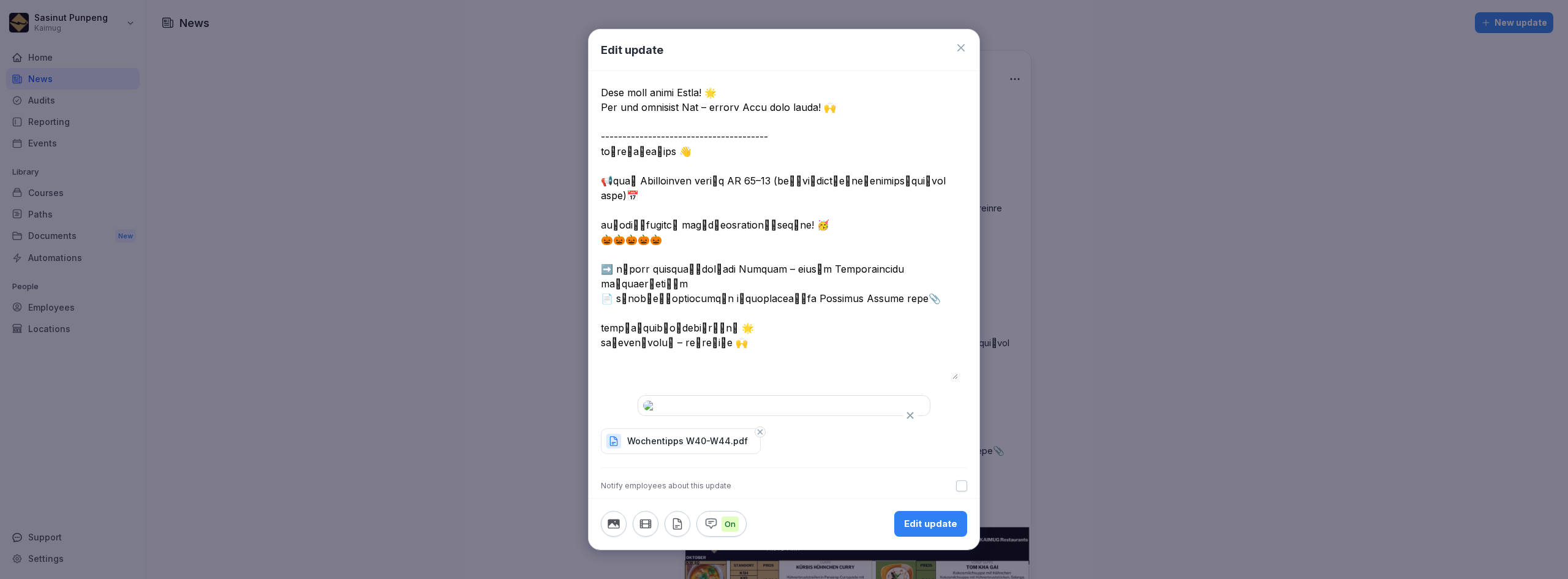
scroll to position [380, 0]
click at [616, 525] on div "Edit update" at bounding box center [930, 524] width 53 height 13
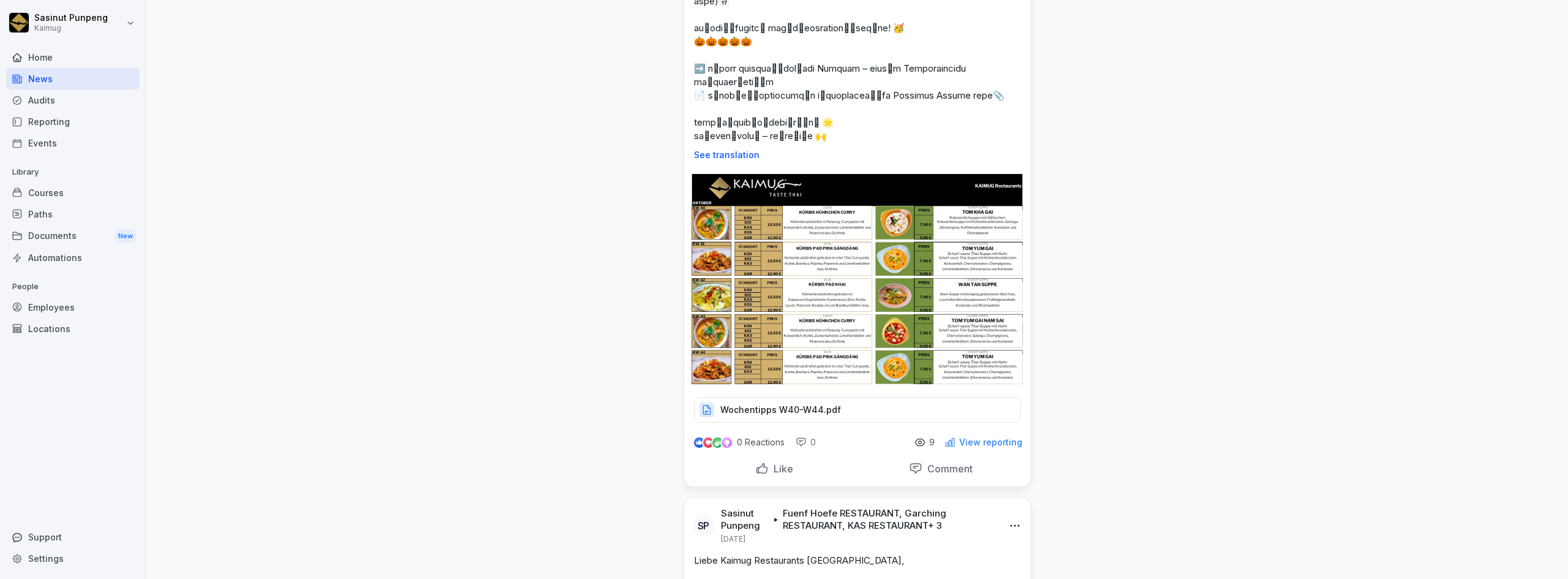
scroll to position [368, 0]
